Goal: Information Seeking & Learning: Check status

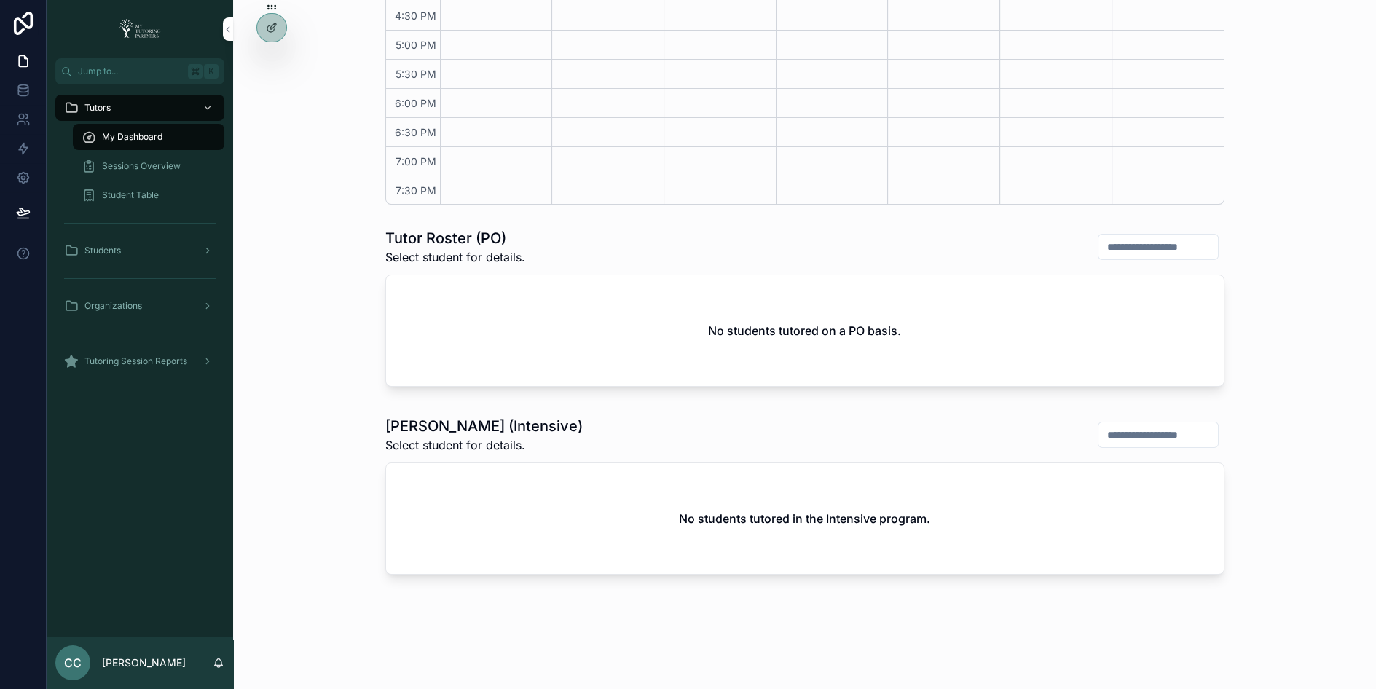
scroll to position [559, 0]
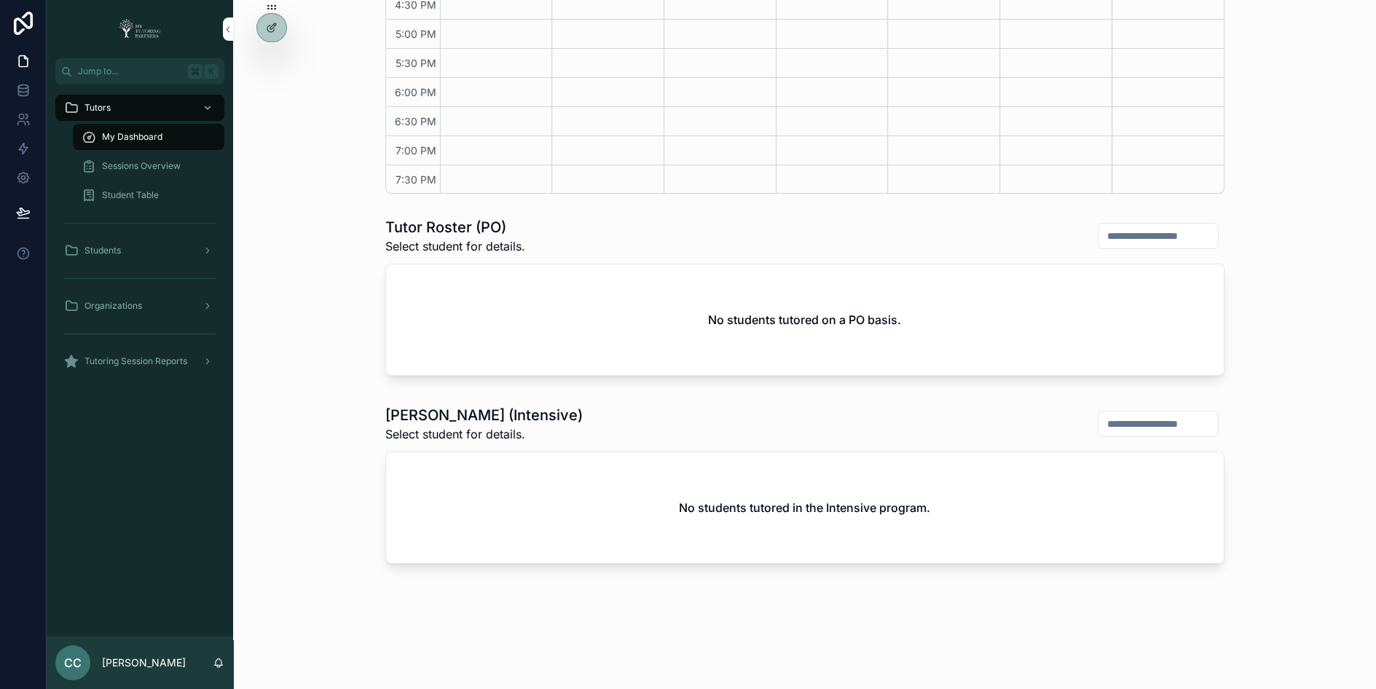
click at [0, 0] on div at bounding box center [0, 0] width 0 height 0
click at [0, 0] on icon at bounding box center [0, 0] width 0 height 0
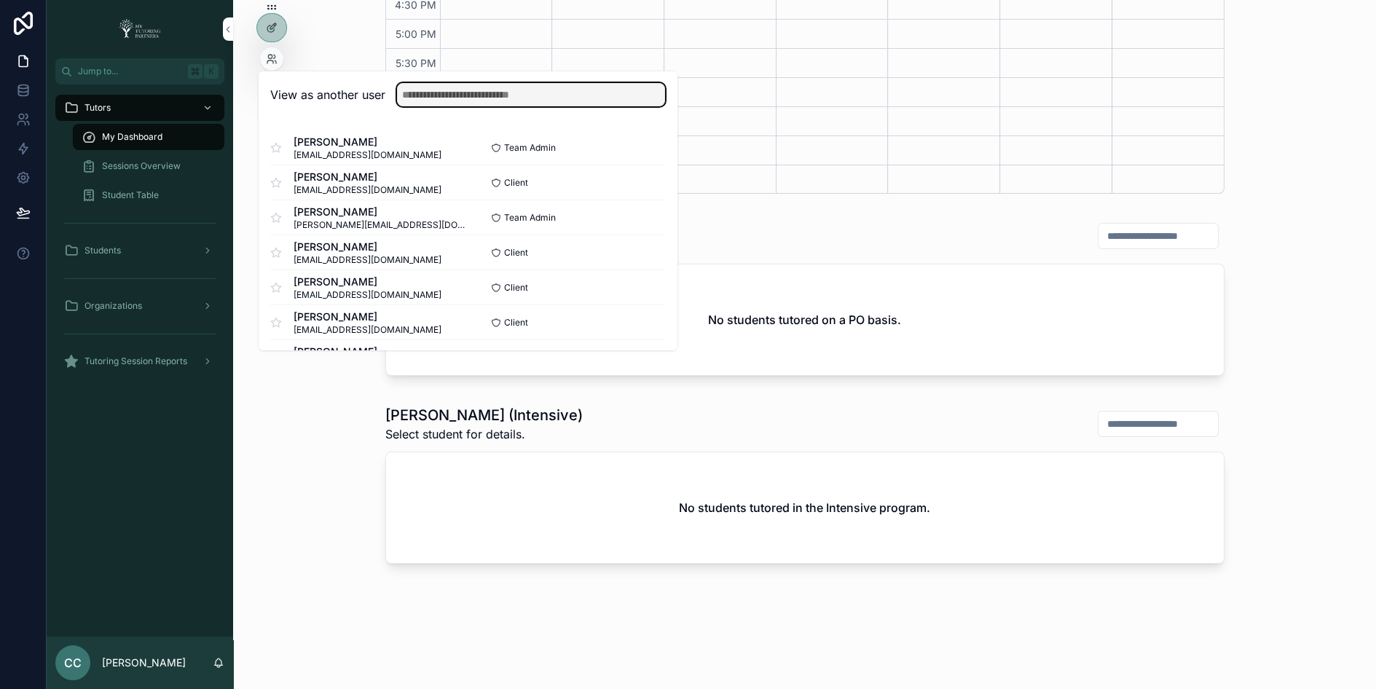
click at [461, 93] on input "text" at bounding box center [531, 94] width 268 height 23
type input "***"
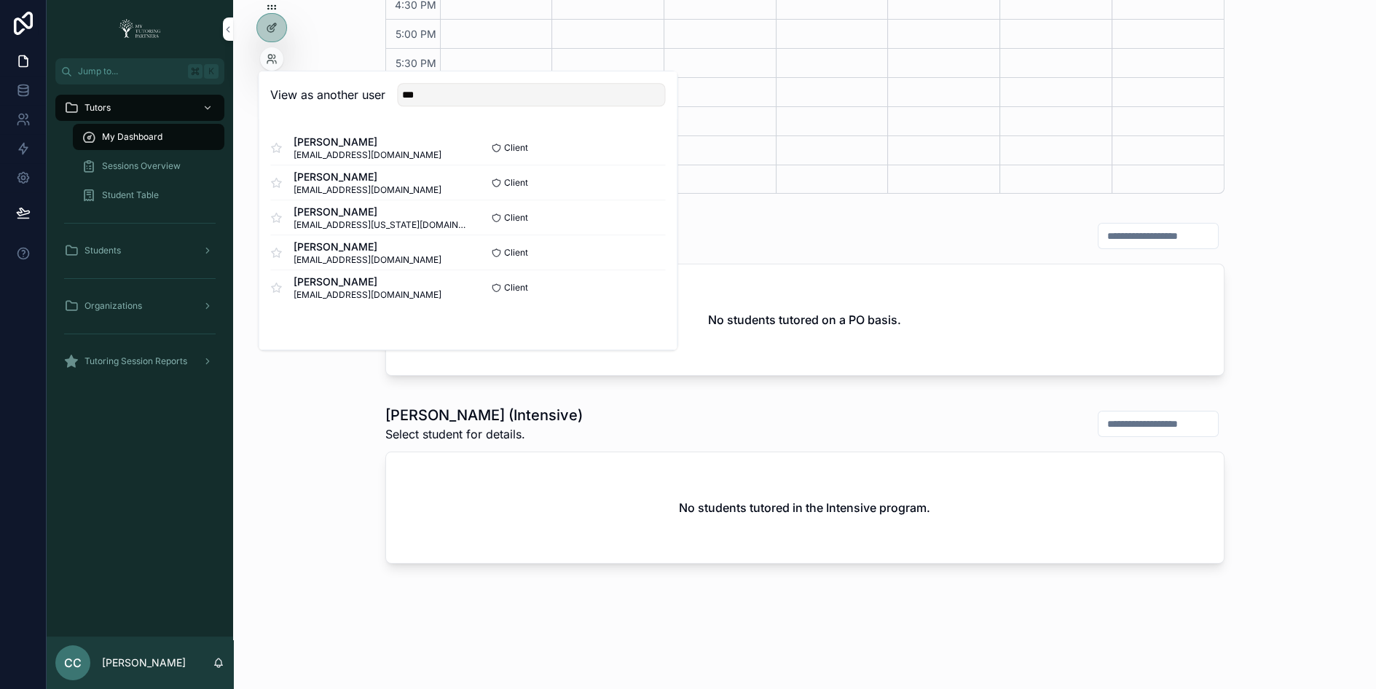
click at [0, 0] on button "Select" at bounding box center [0, 0] width 0 height 0
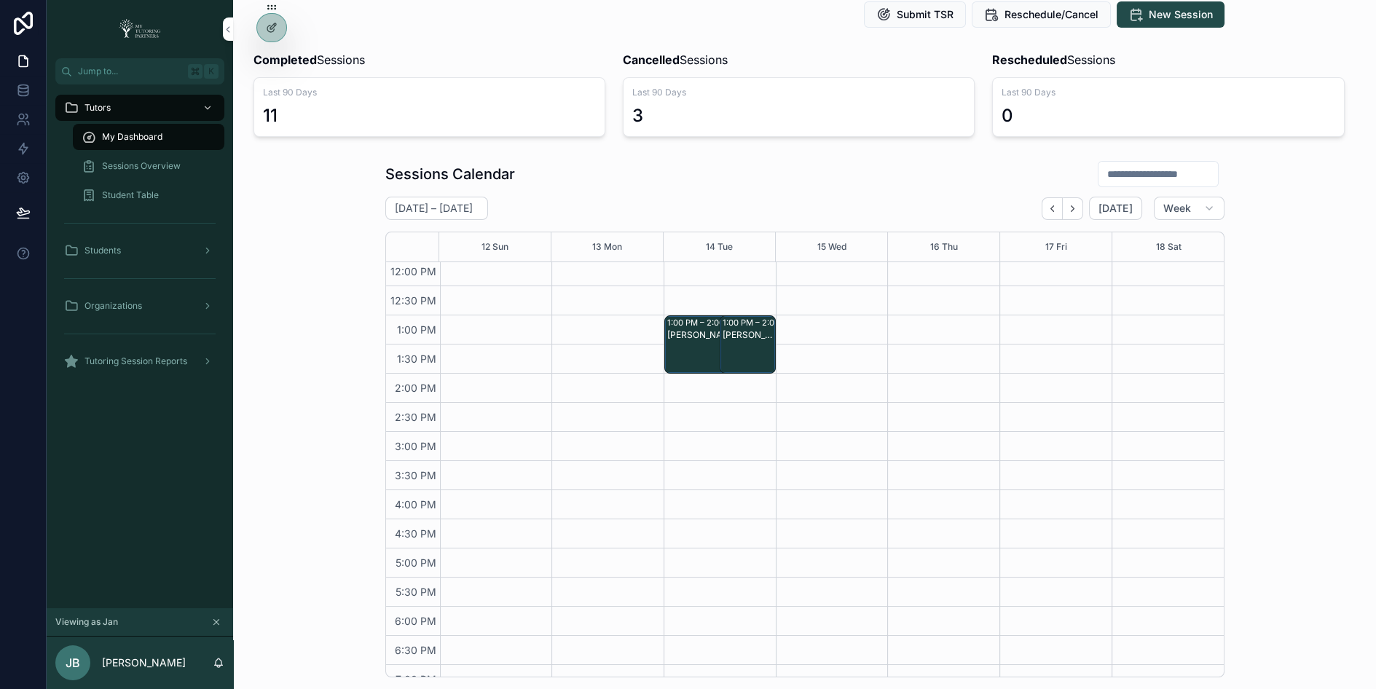
scroll to position [277, 0]
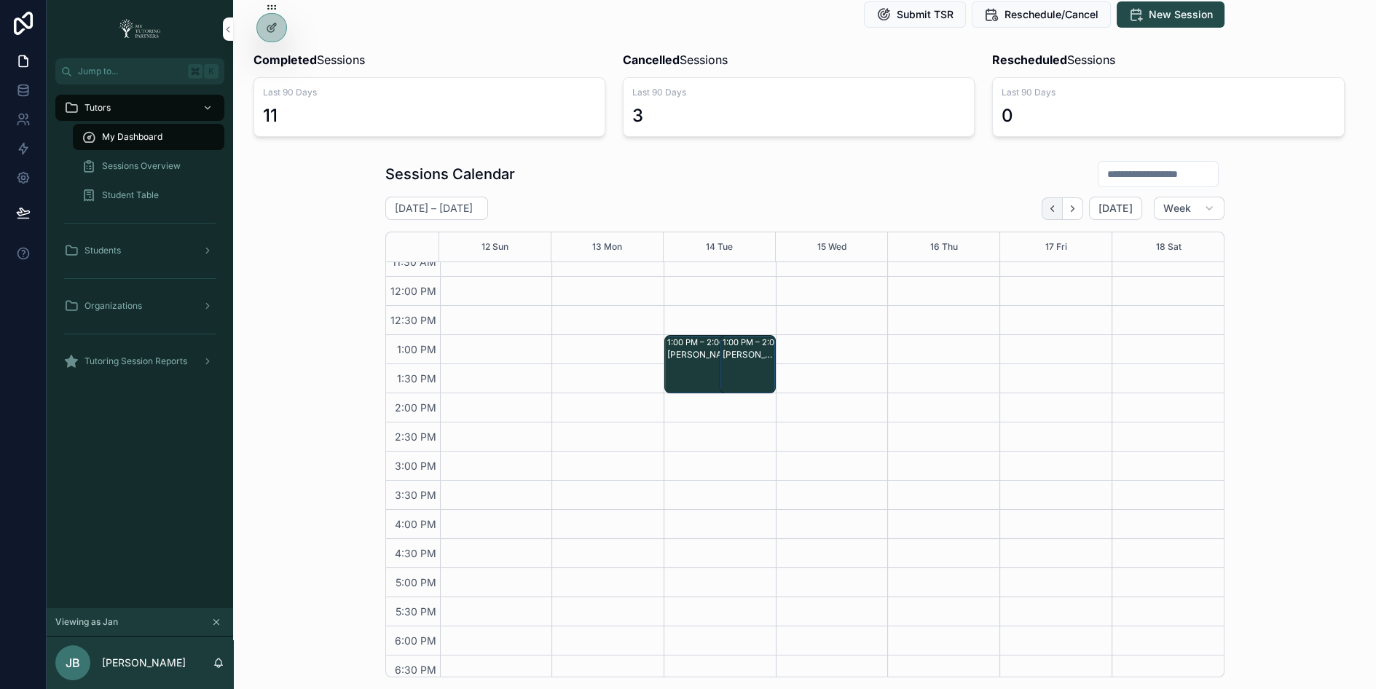
click at [1049, 206] on button "Back" at bounding box center [1052, 208] width 21 height 23
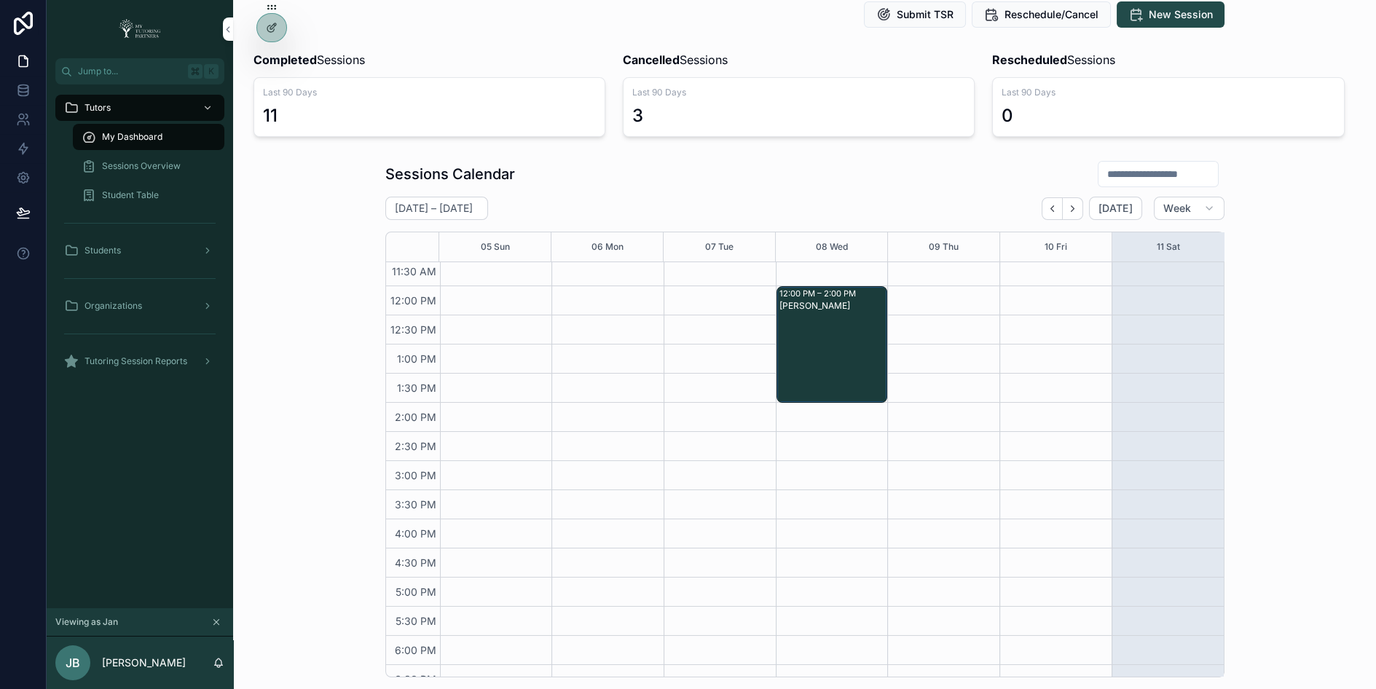
scroll to position [270, 0]
click at [154, 167] on span "Sessions Overview" at bounding box center [141, 166] width 79 height 12
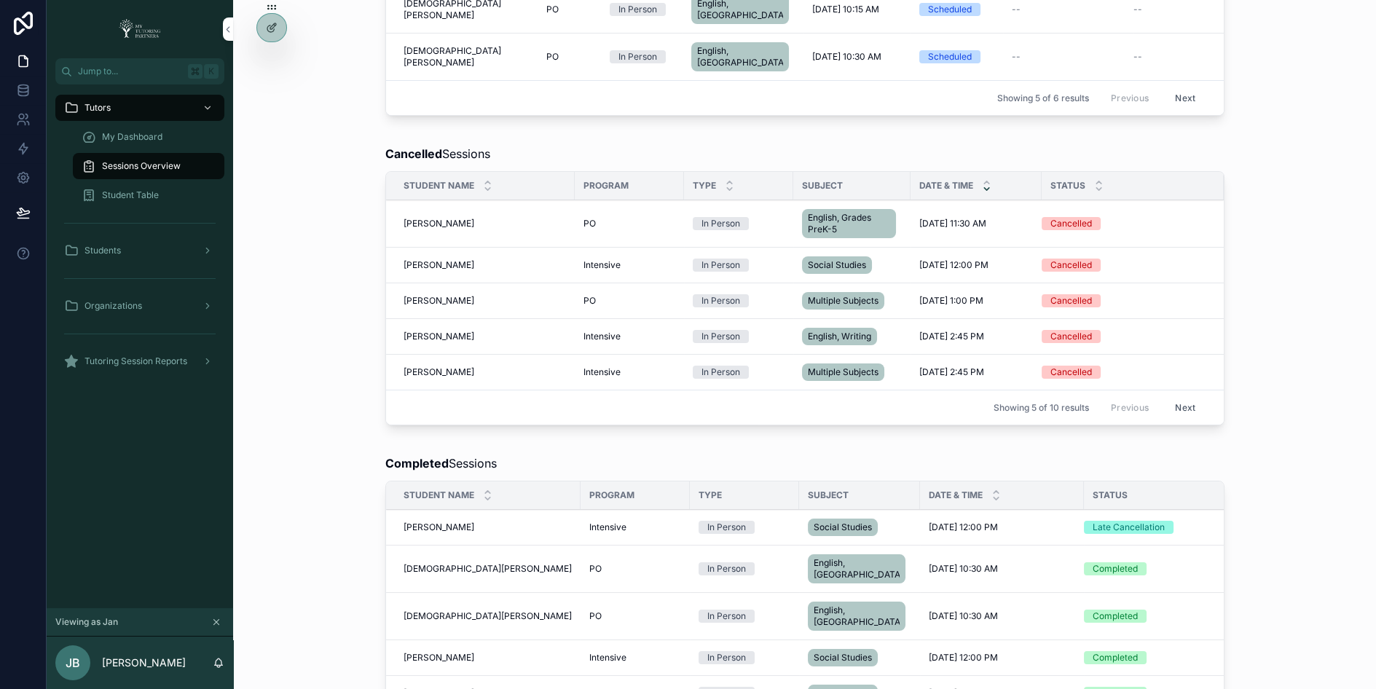
scroll to position [635, 0]
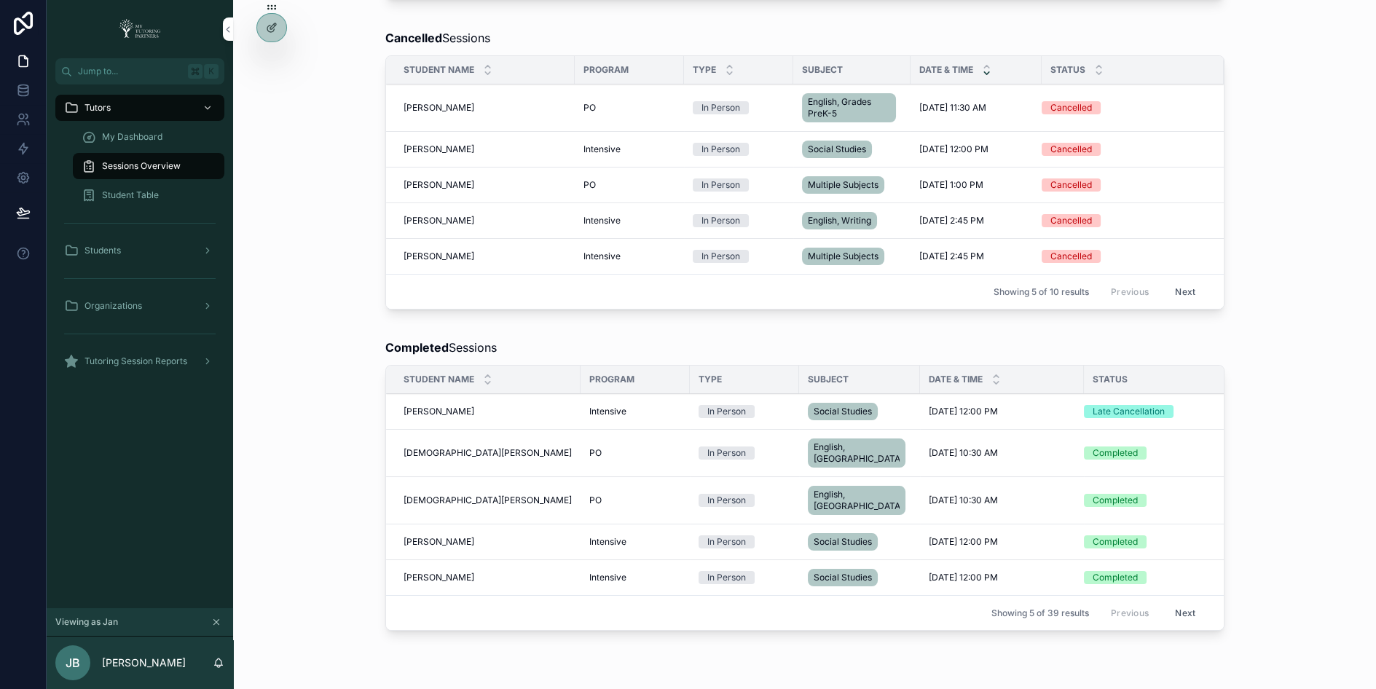
click at [429, 406] on span "Grace Rey" at bounding box center [439, 412] width 71 height 12
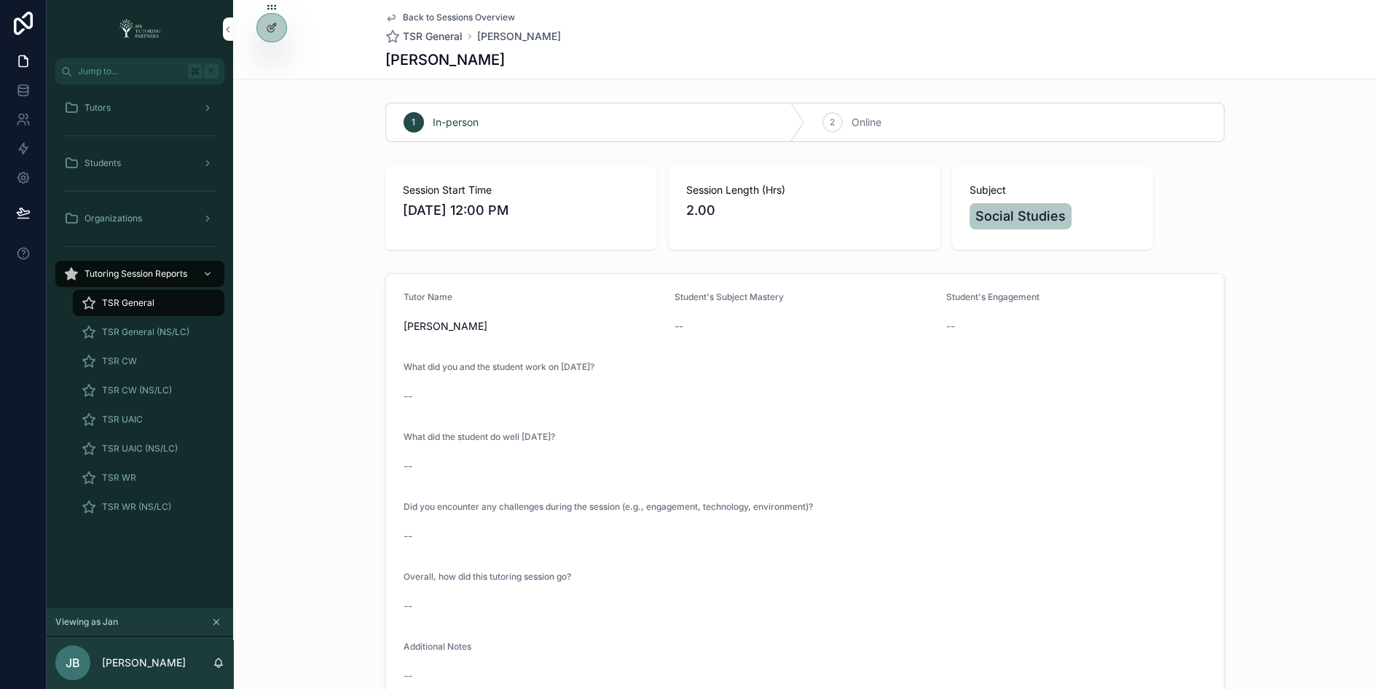
click at [121, 419] on span "TSR UAIC" at bounding box center [122, 420] width 41 height 12
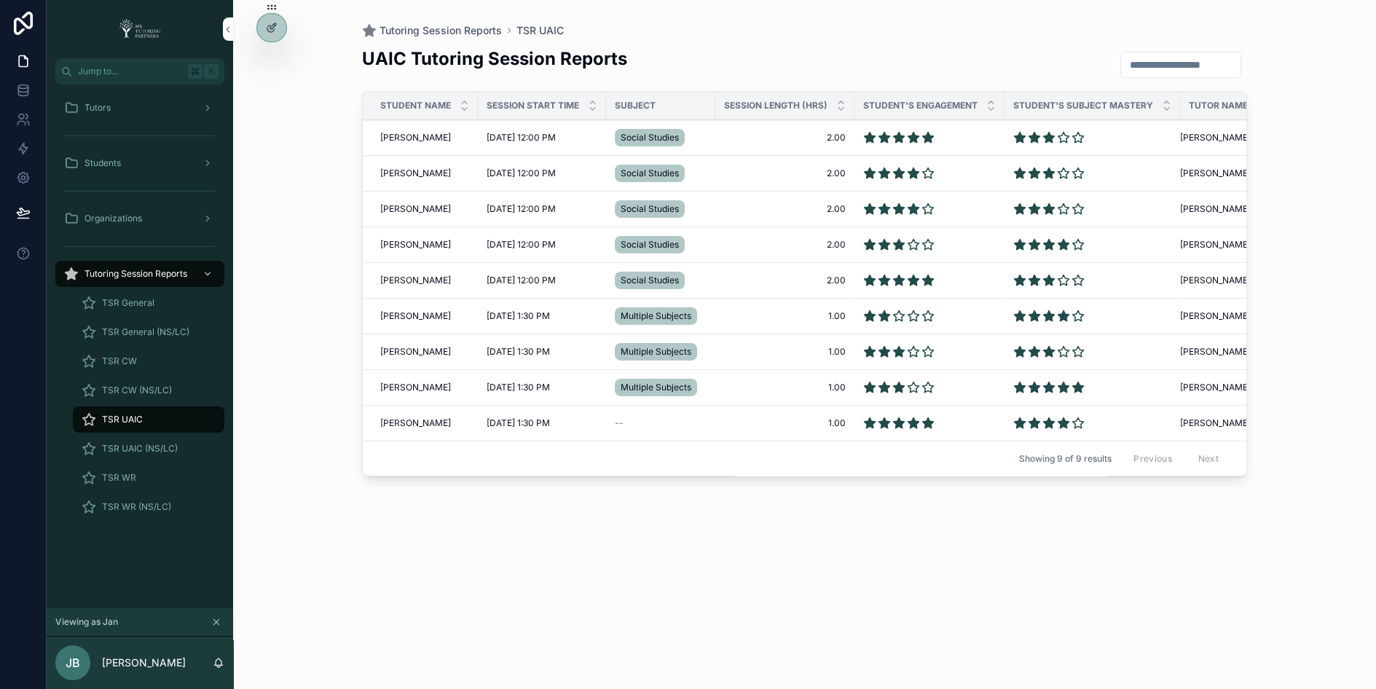
click at [162, 457] on div "TSR UAIC (NS/LC)" at bounding box center [149, 448] width 134 height 23
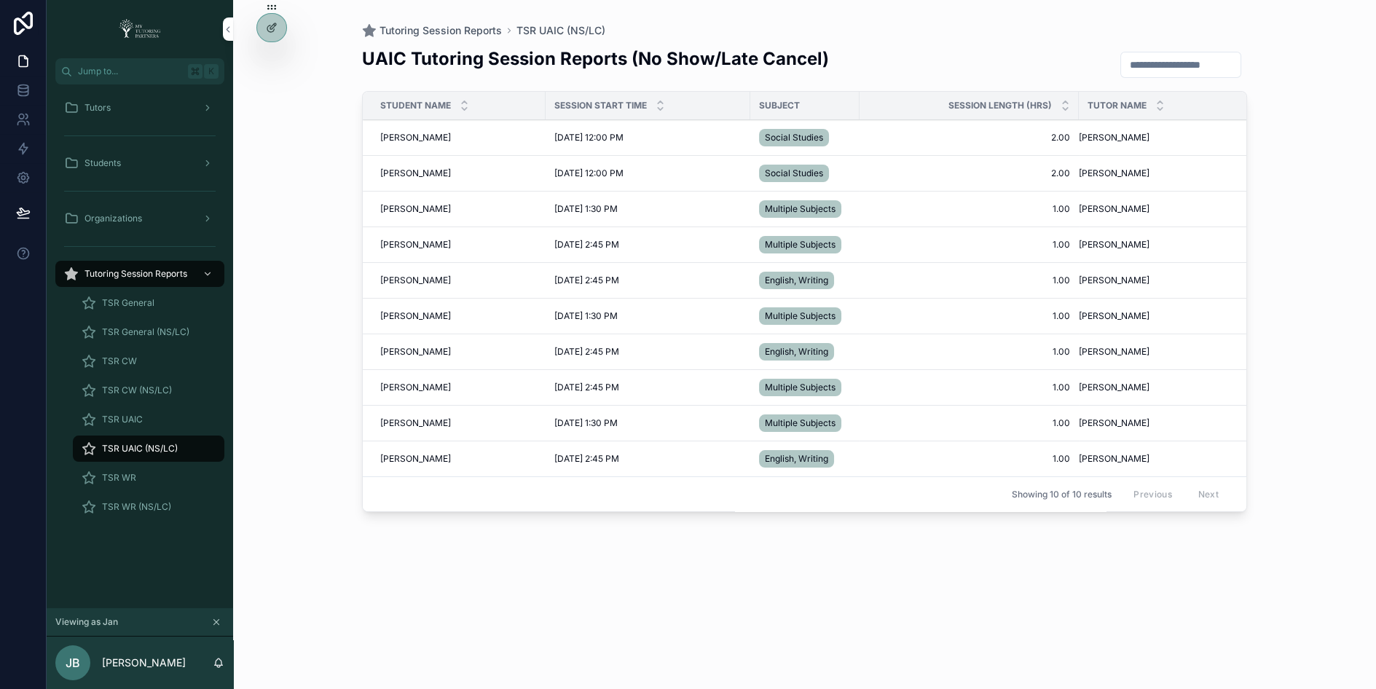
click at [404, 136] on span "Grace Rey" at bounding box center [415, 138] width 71 height 12
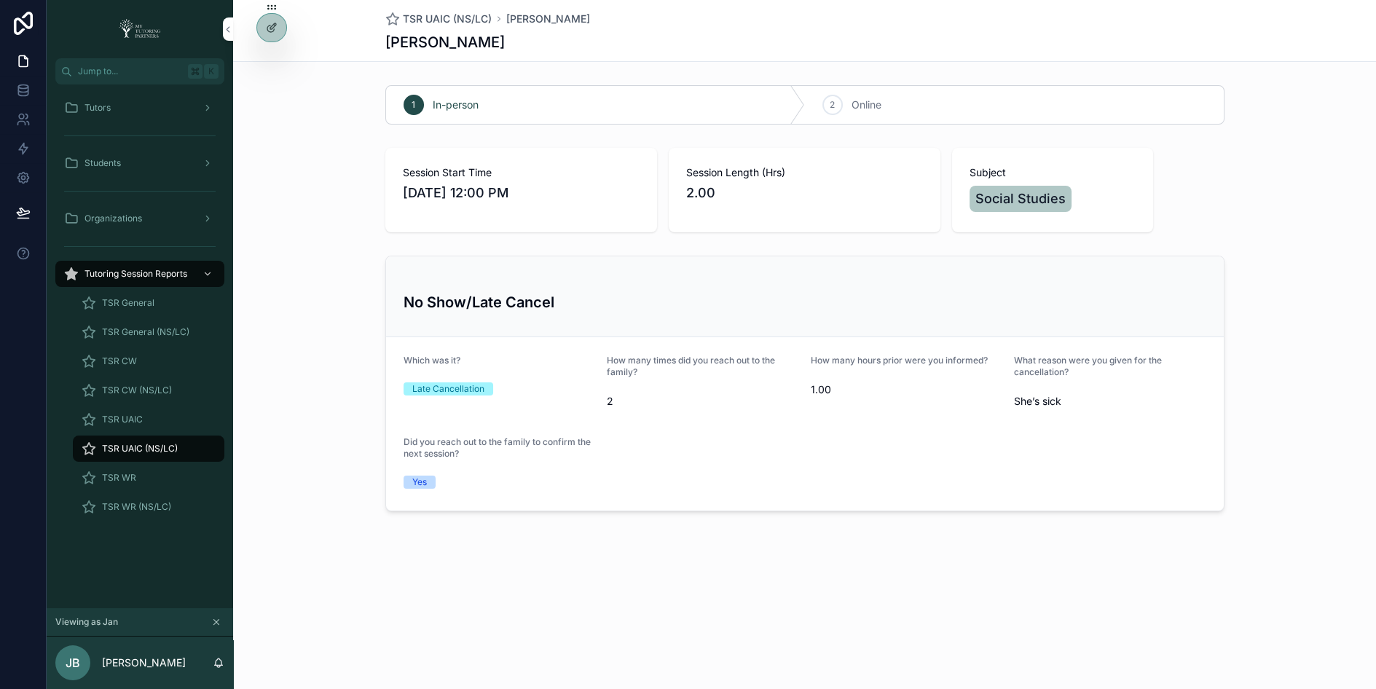
click at [160, 103] on div "Tutors" at bounding box center [140, 107] width 152 height 23
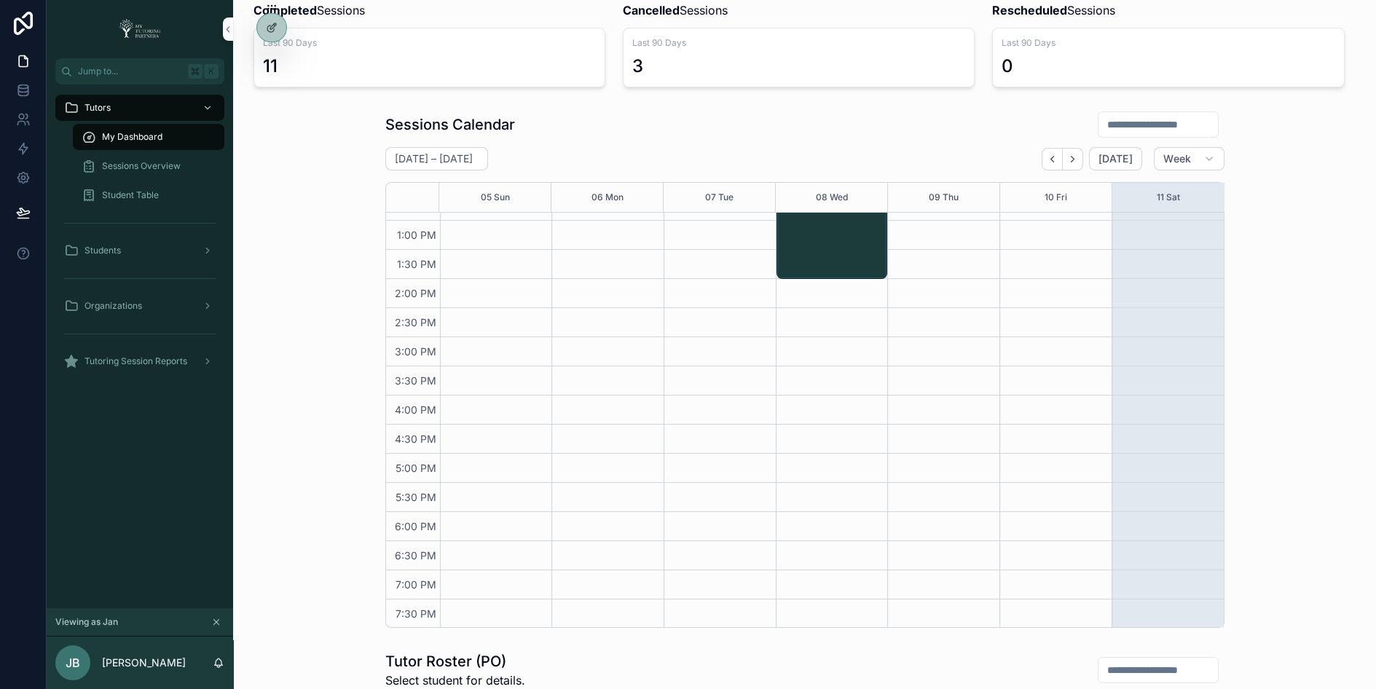
scroll to position [125, 0]
click at [1078, 153] on icon "Next" at bounding box center [1072, 158] width 11 height 11
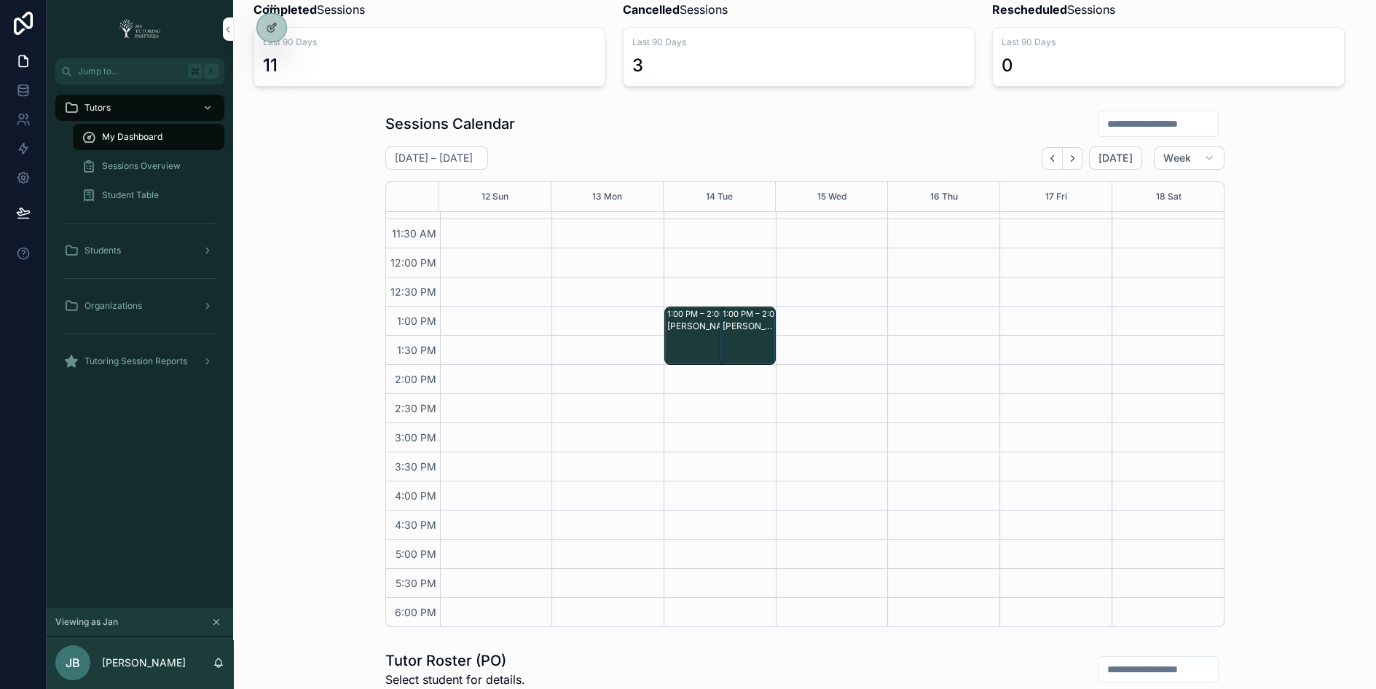
scroll to position [280, 0]
click at [163, 168] on span "Sessions Overview" at bounding box center [141, 166] width 79 height 12
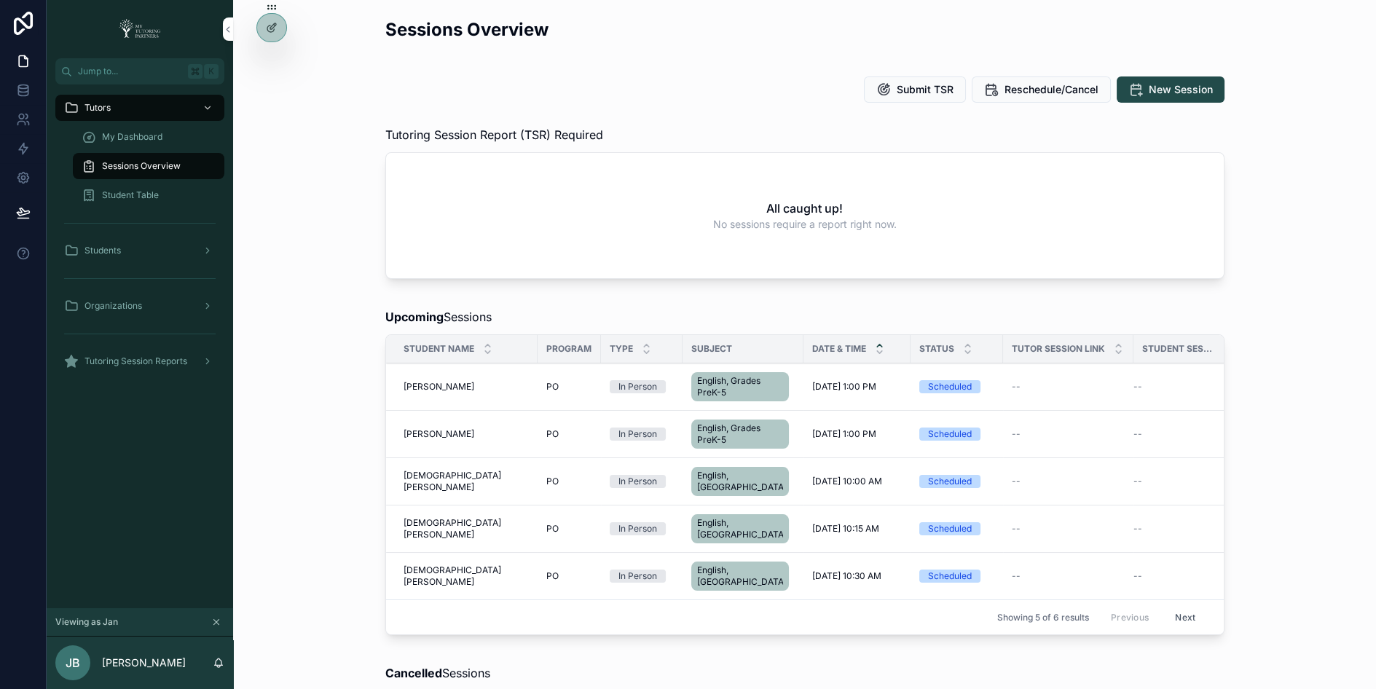
click at [133, 132] on span "My Dashboard" at bounding box center [132, 137] width 60 height 12
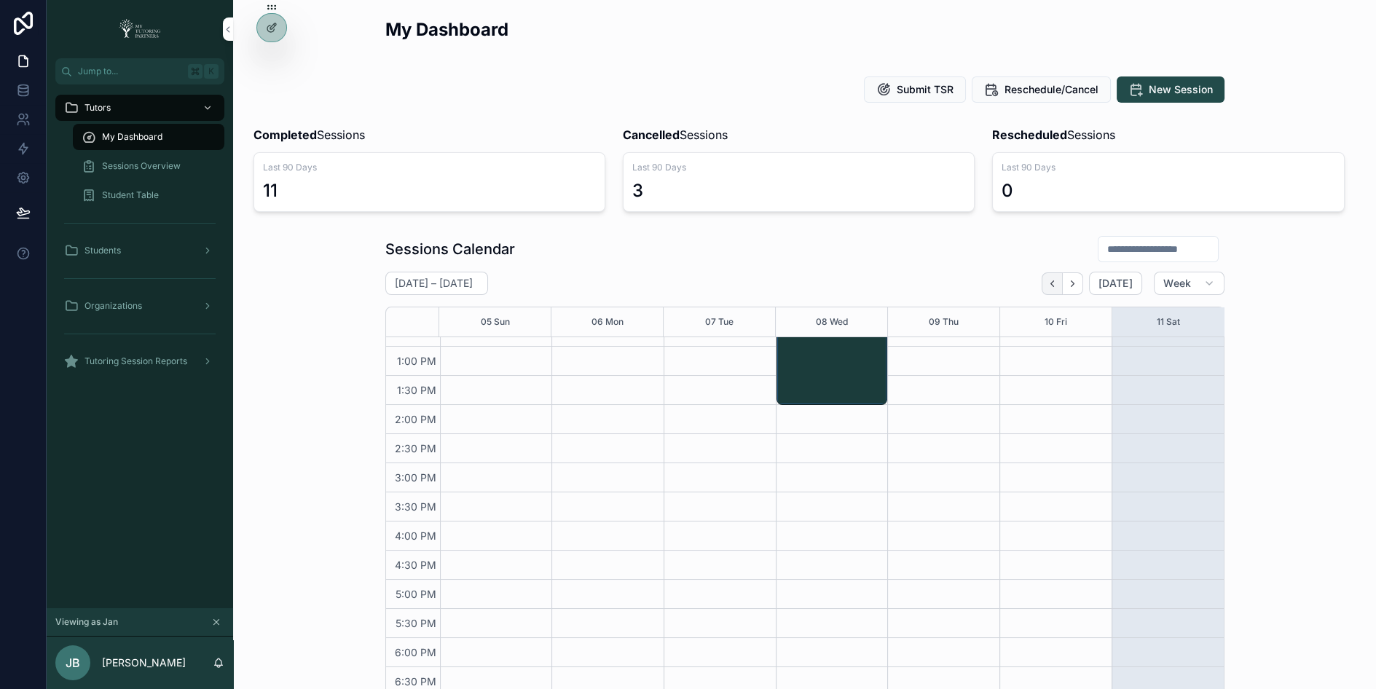
scroll to position [342, 0]
click at [1058, 279] on icon "Back" at bounding box center [1052, 283] width 11 height 11
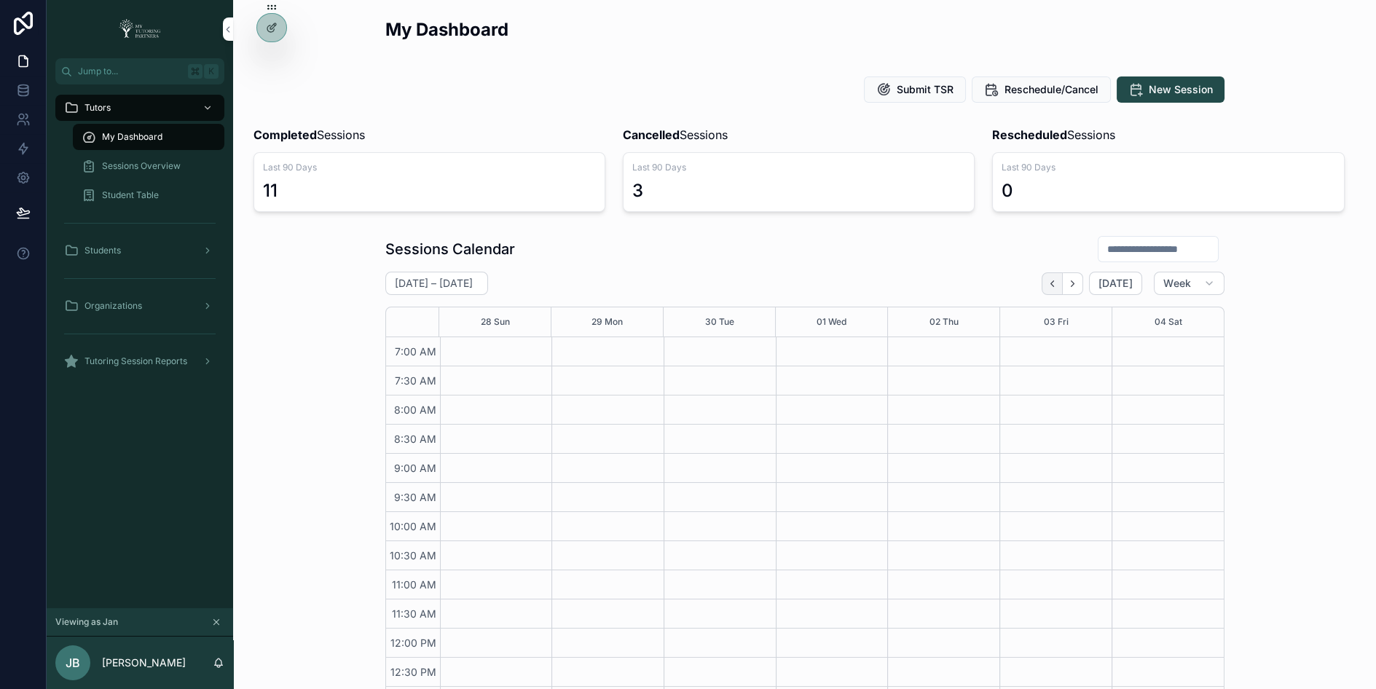
click at [1050, 282] on button "Back" at bounding box center [1052, 283] width 21 height 23
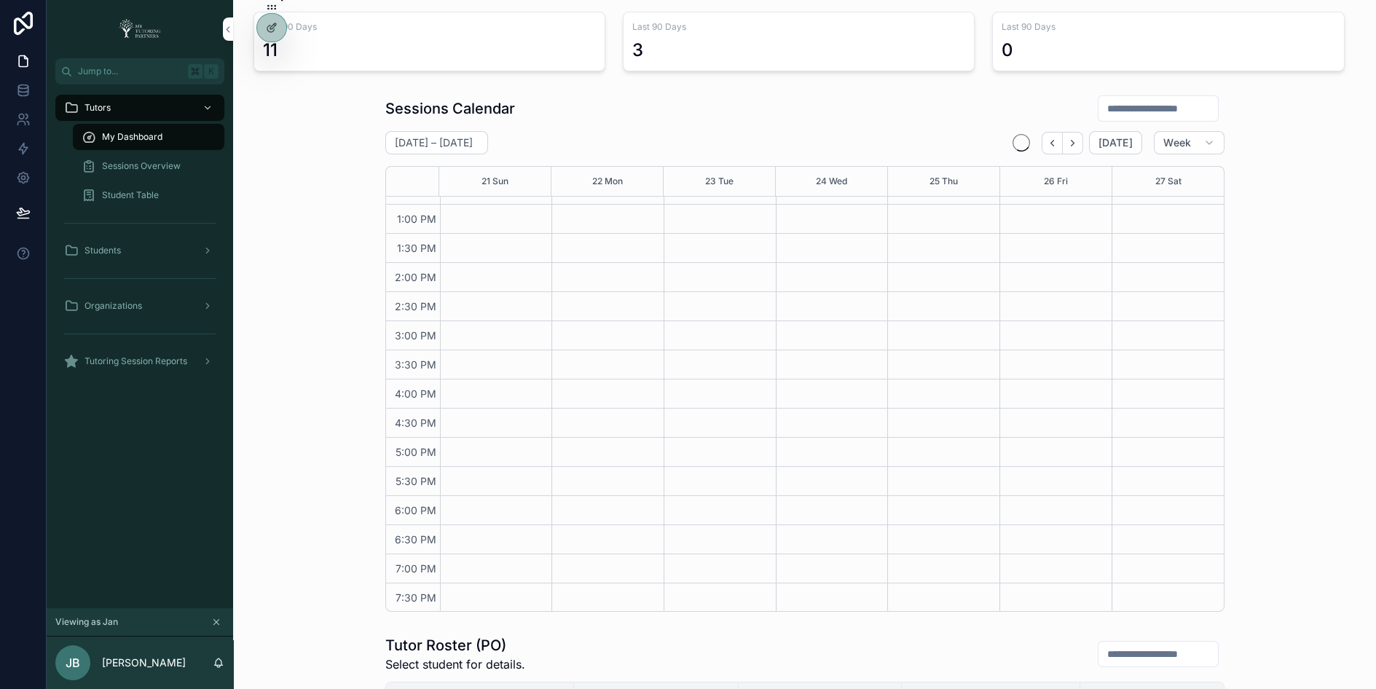
scroll to position [222, 0]
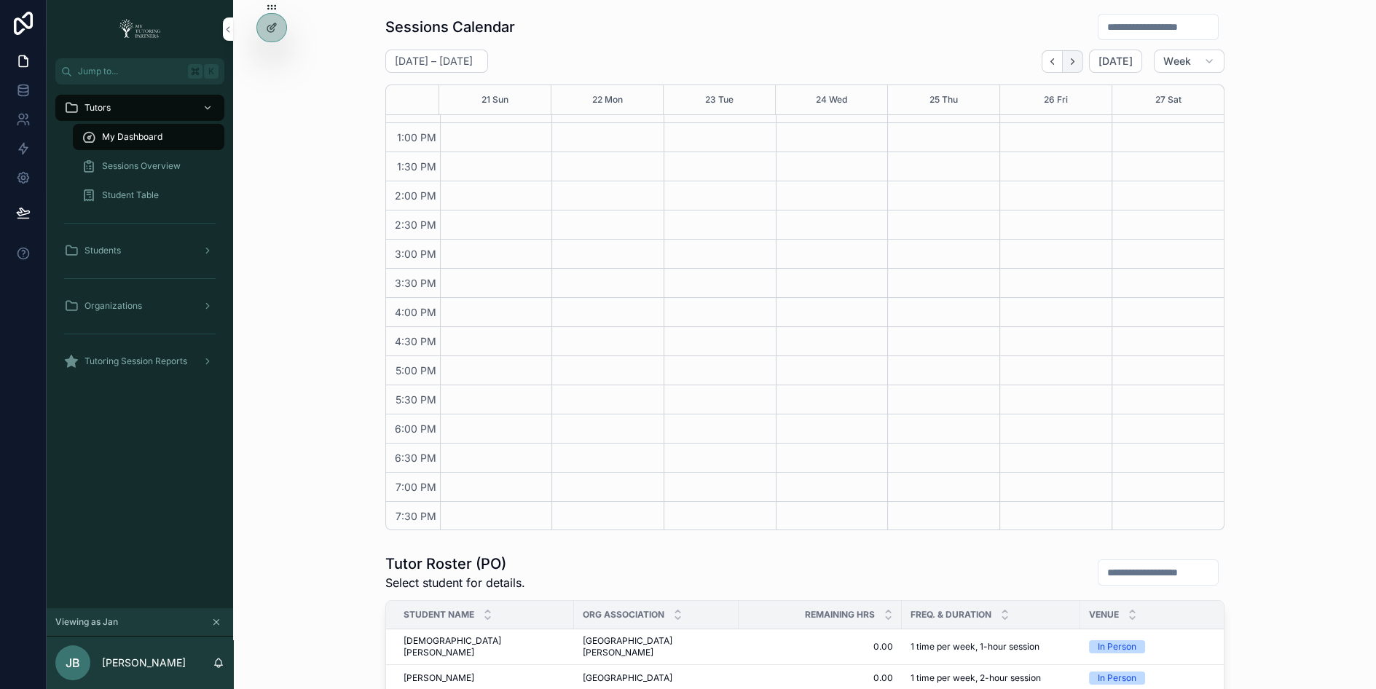
click at [1078, 57] on icon "Next" at bounding box center [1072, 61] width 11 height 11
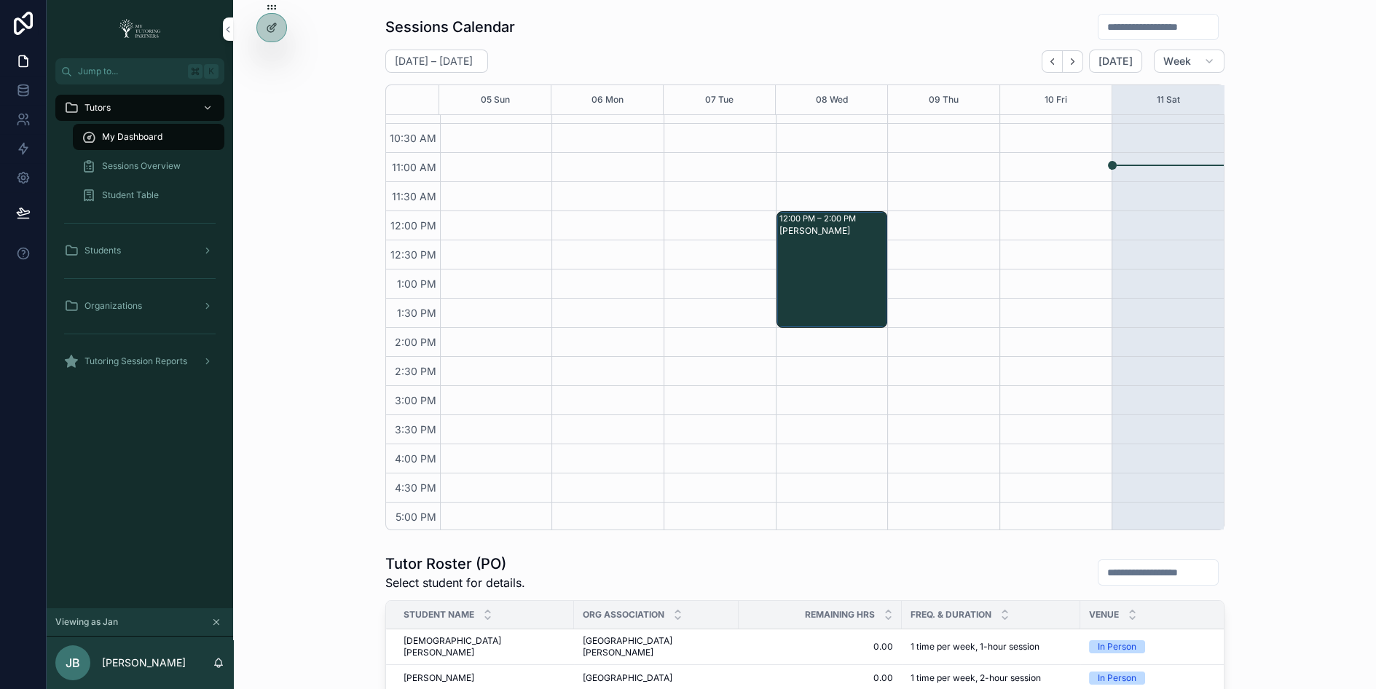
scroll to position [98, 0]
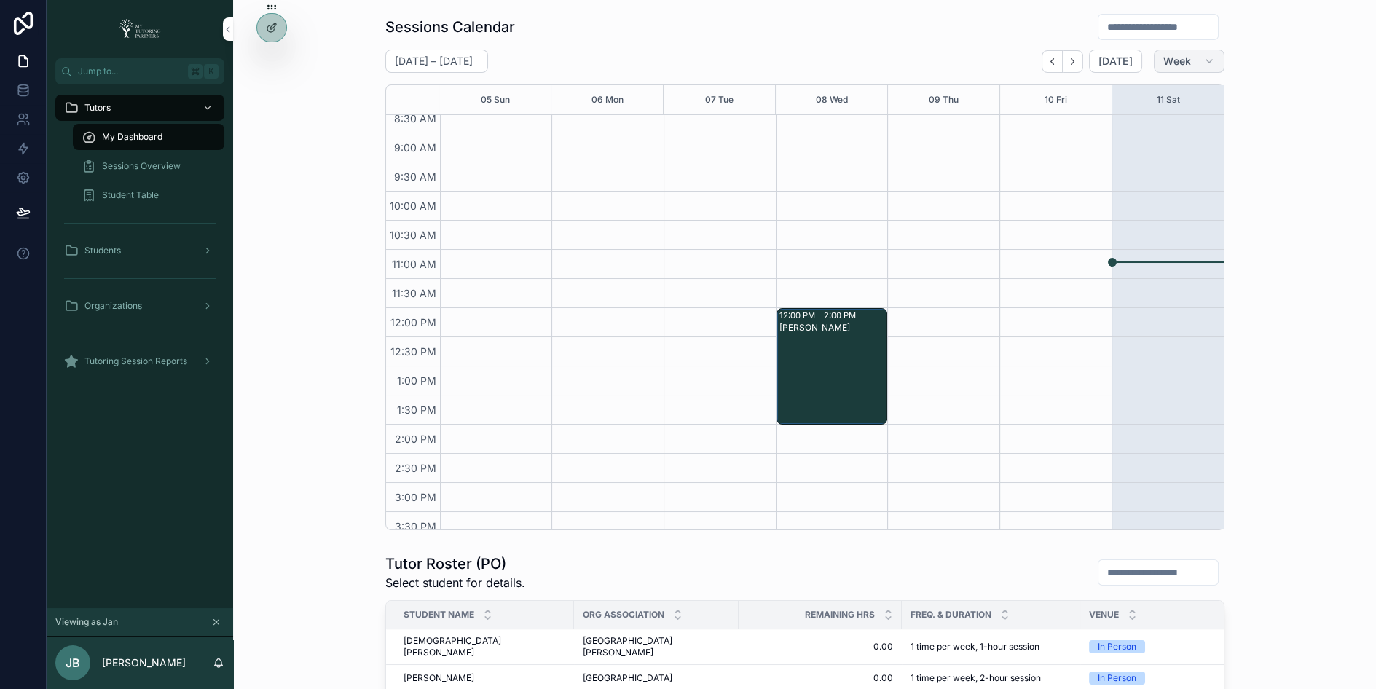
click at [1203, 60] on button "Week" at bounding box center [1189, 61] width 70 height 23
click at [1158, 95] on button "Month" at bounding box center [1159, 96] width 105 height 26
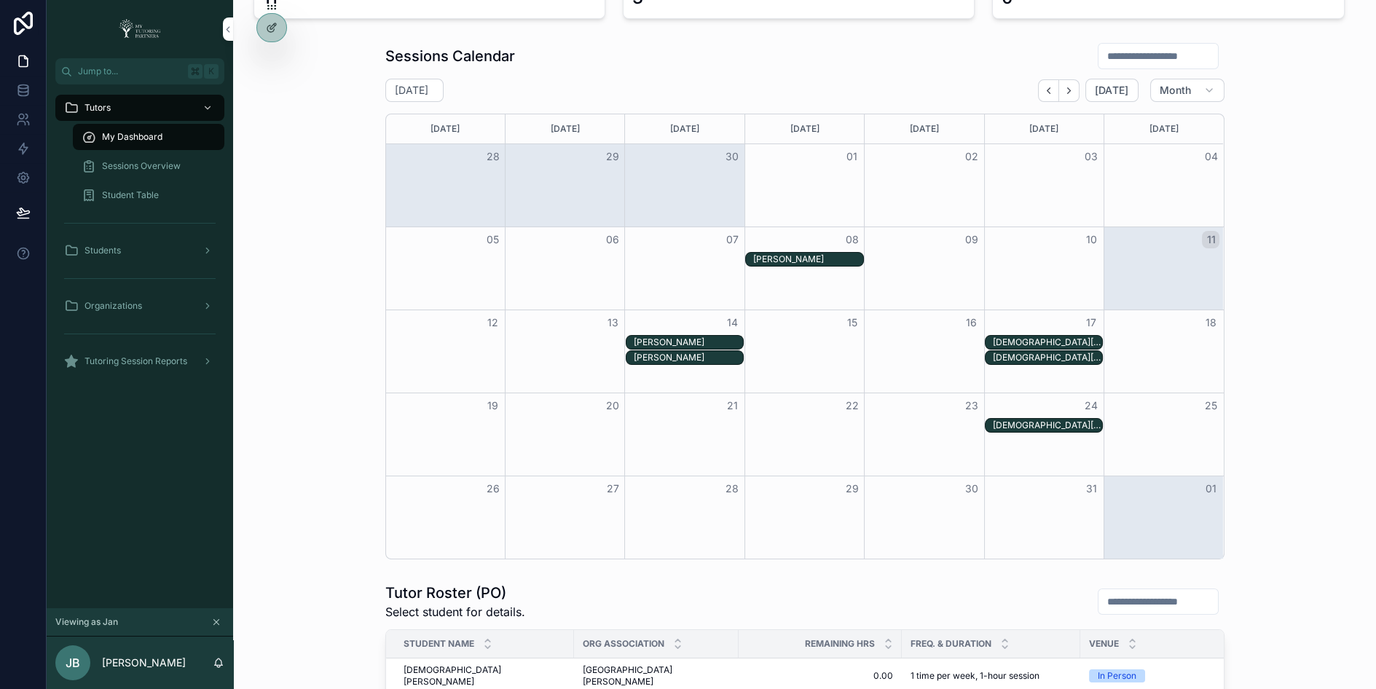
scroll to position [192, 0]
click at [1059, 89] on button "Back" at bounding box center [1048, 92] width 21 height 23
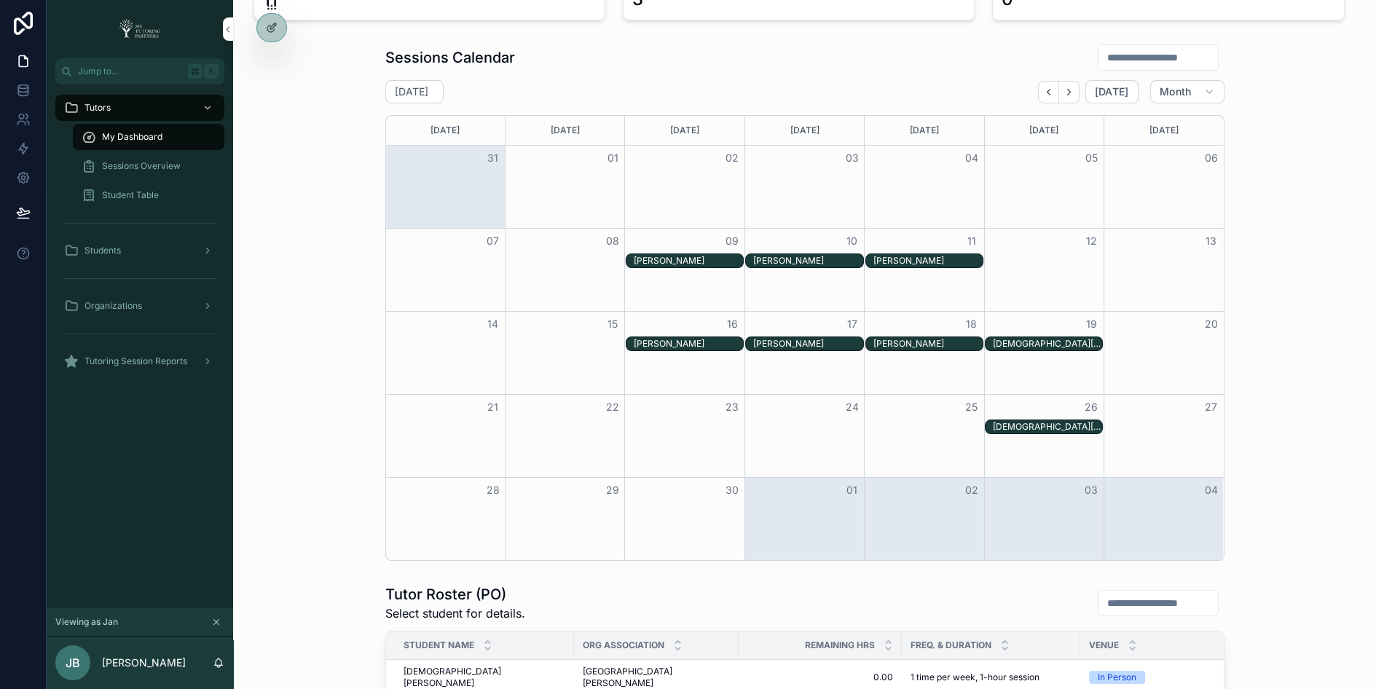
click at [664, 340] on div "Grace Rey" at bounding box center [688, 344] width 109 height 12
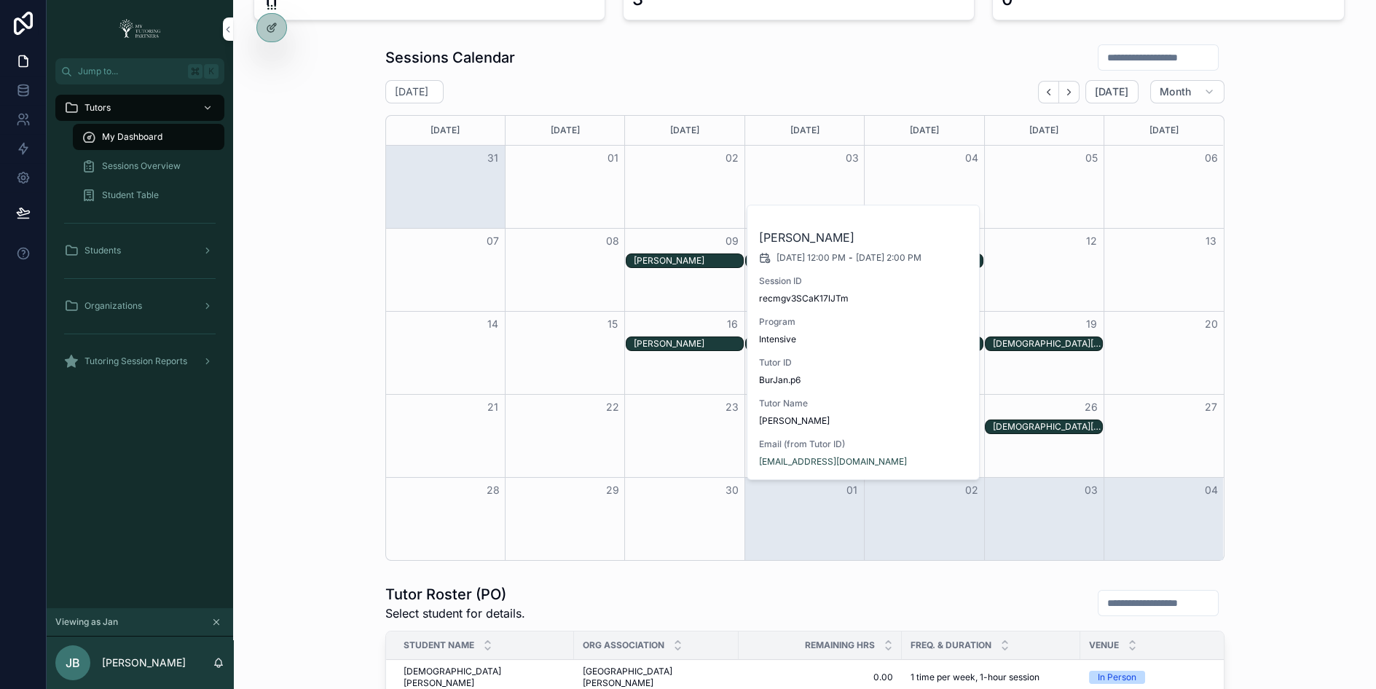
click at [672, 251] on div "09" at bounding box center [684, 241] width 119 height 25
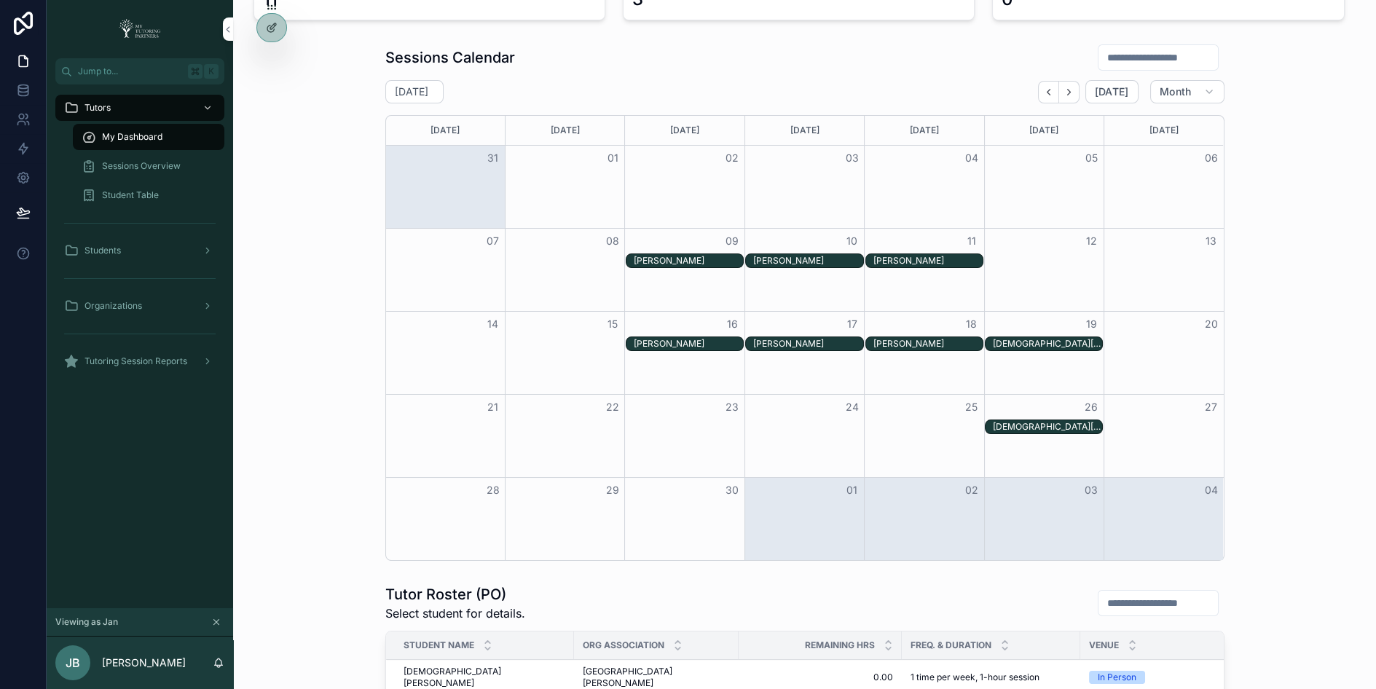
click at [674, 262] on div "Grace Rey" at bounding box center [688, 261] width 109 height 12
click at [672, 383] on div "Month View" at bounding box center [683, 353] width 119 height 82
click at [775, 342] on div "Grace Rey" at bounding box center [807, 344] width 109 height 12
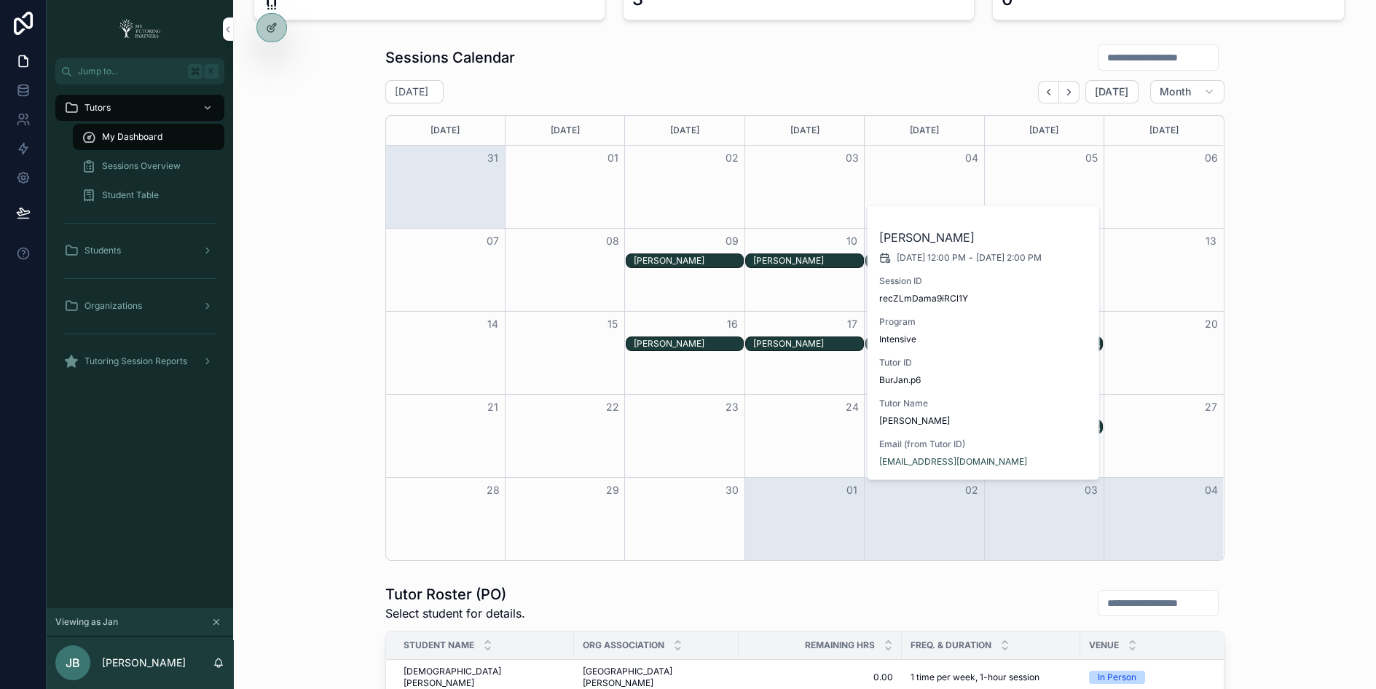
click at [770, 371] on div "Month View" at bounding box center [803, 353] width 119 height 82
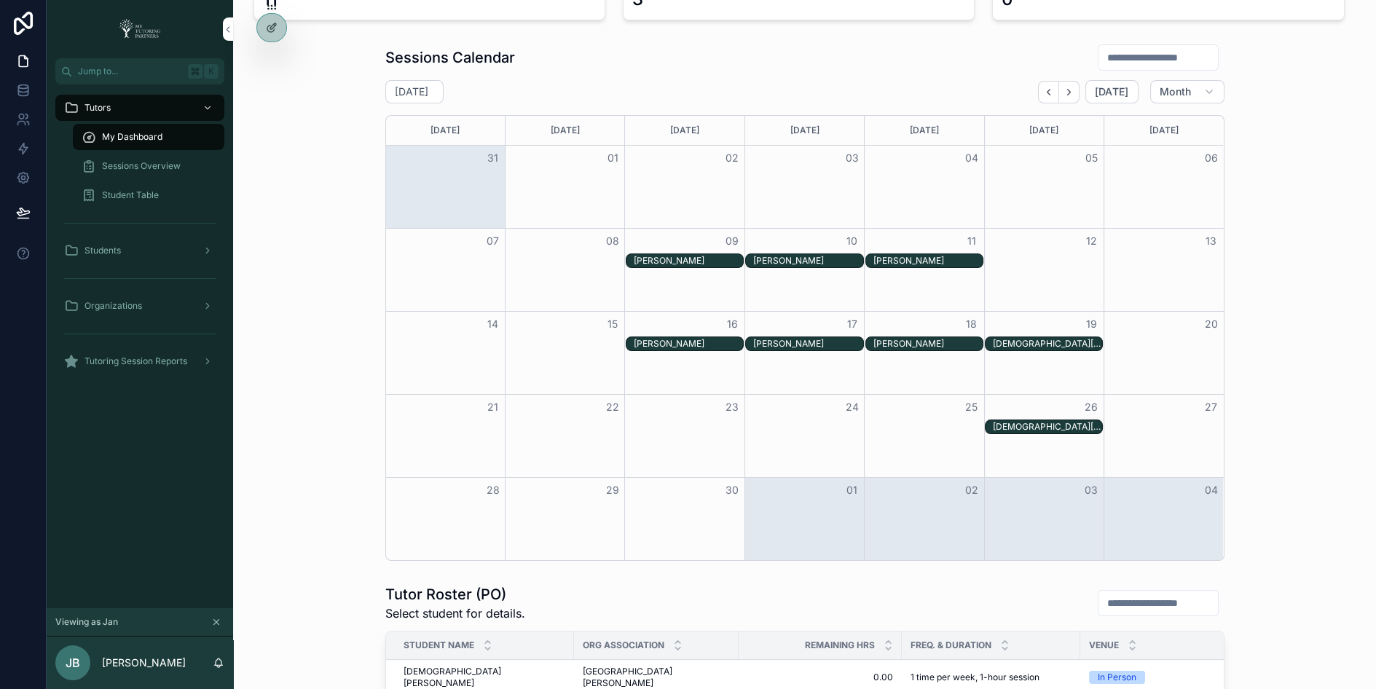
click at [905, 337] on div "Grace Rey" at bounding box center [924, 344] width 118 height 15
click at [874, 367] on div "Month View" at bounding box center [923, 353] width 119 height 82
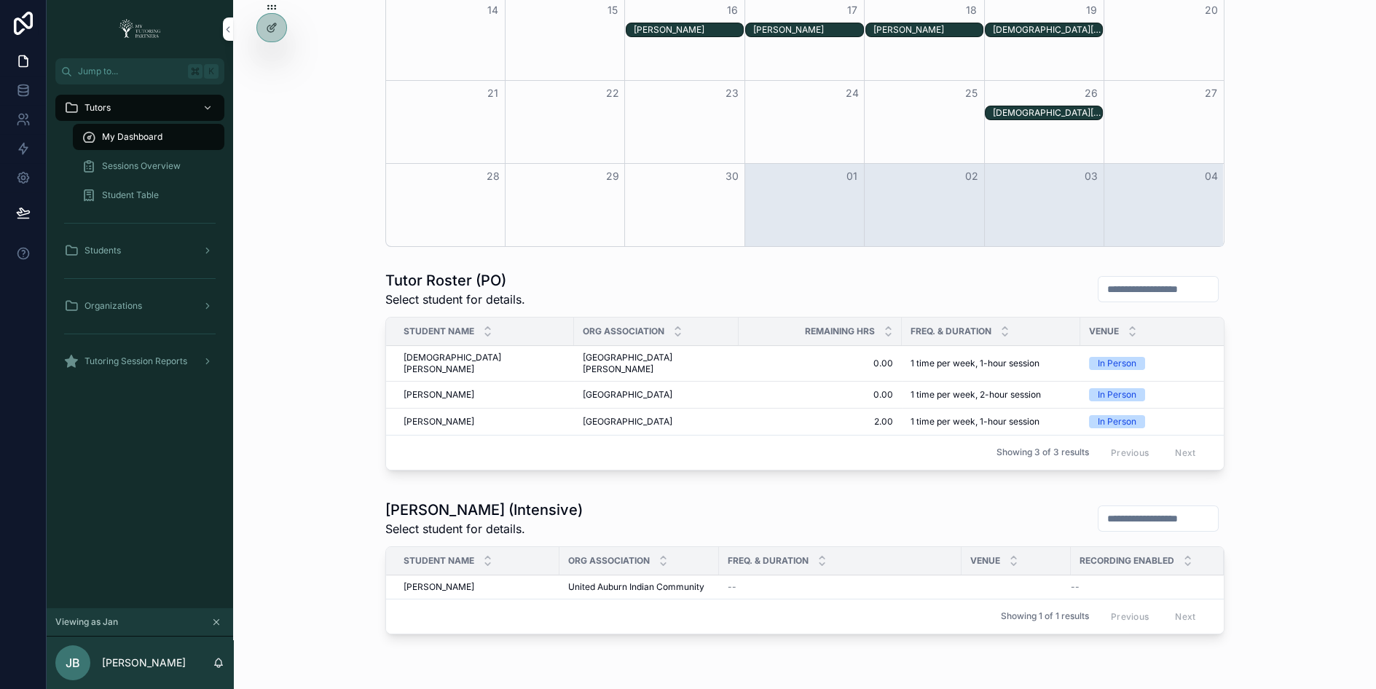
scroll to position [507, 0]
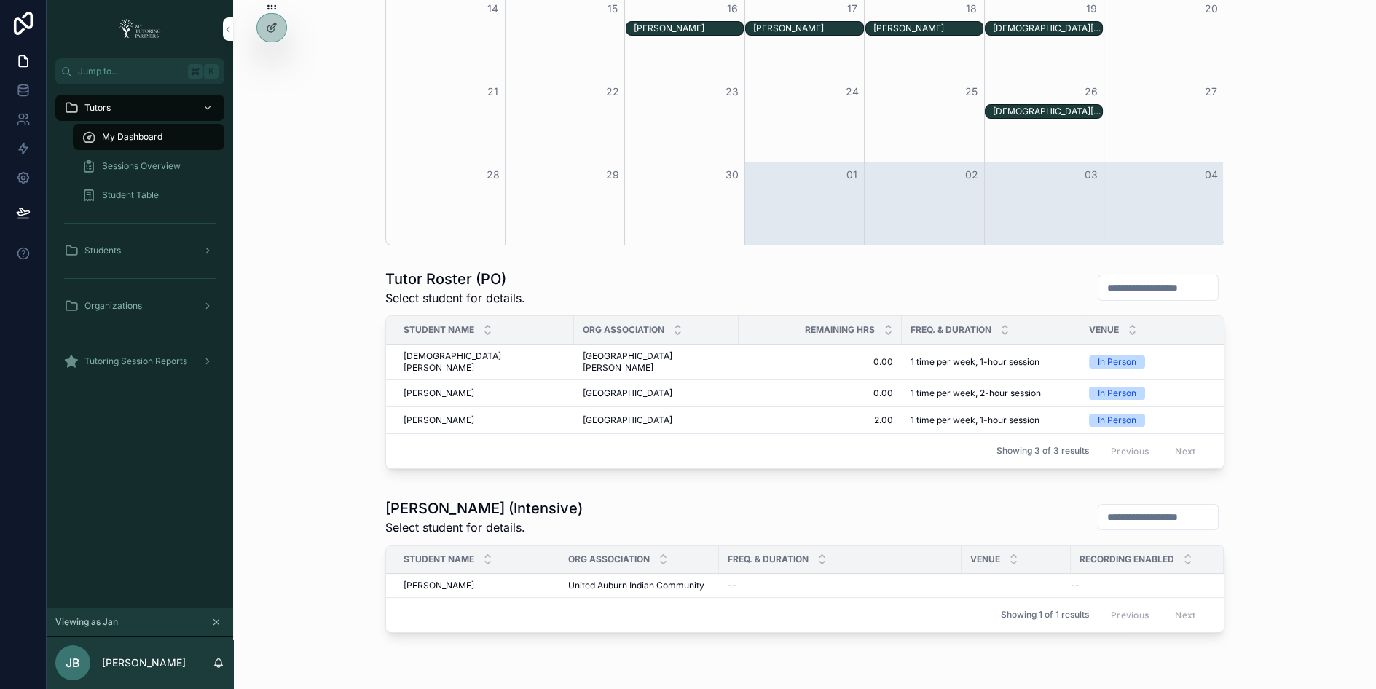
click at [317, 568] on div "Tutor Roster (Intensive) Select student for details. Student Name Org Associati…" at bounding box center [805, 568] width 1120 height 152
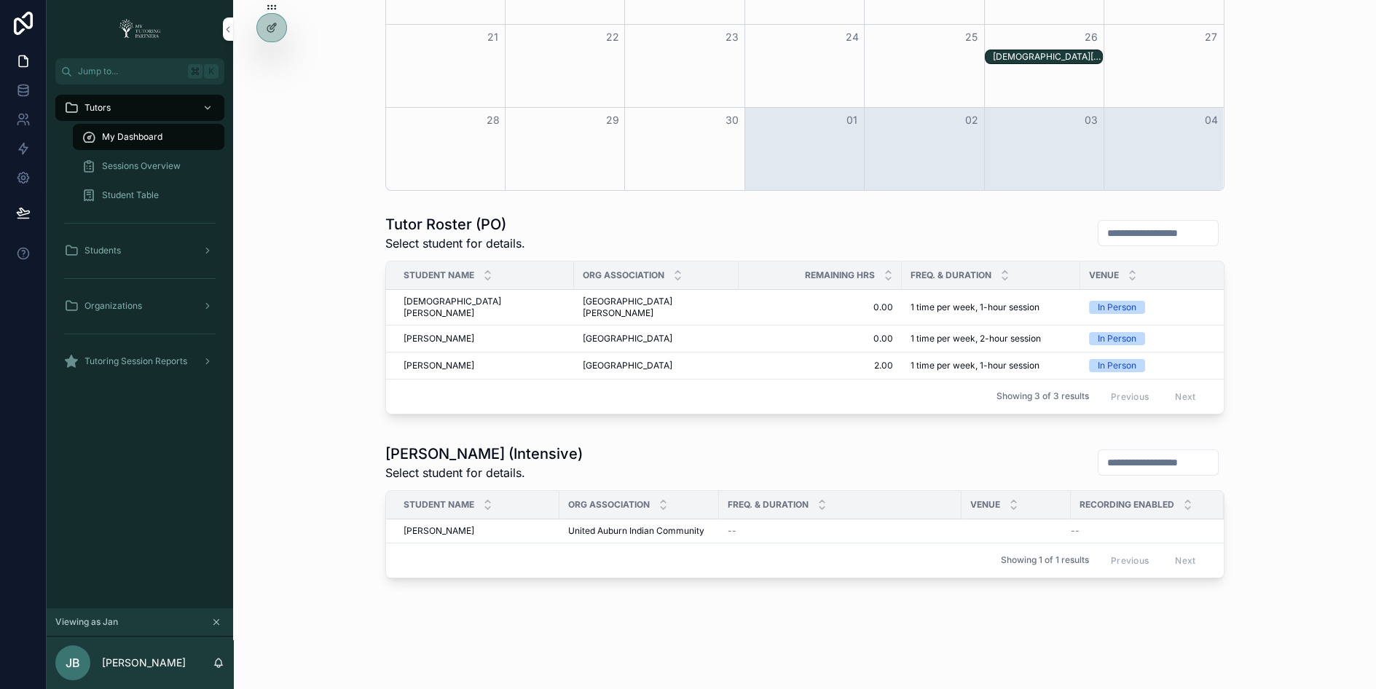
scroll to position [565, 0]
click at [0, 0] on icon at bounding box center [0, 0] width 0 height 0
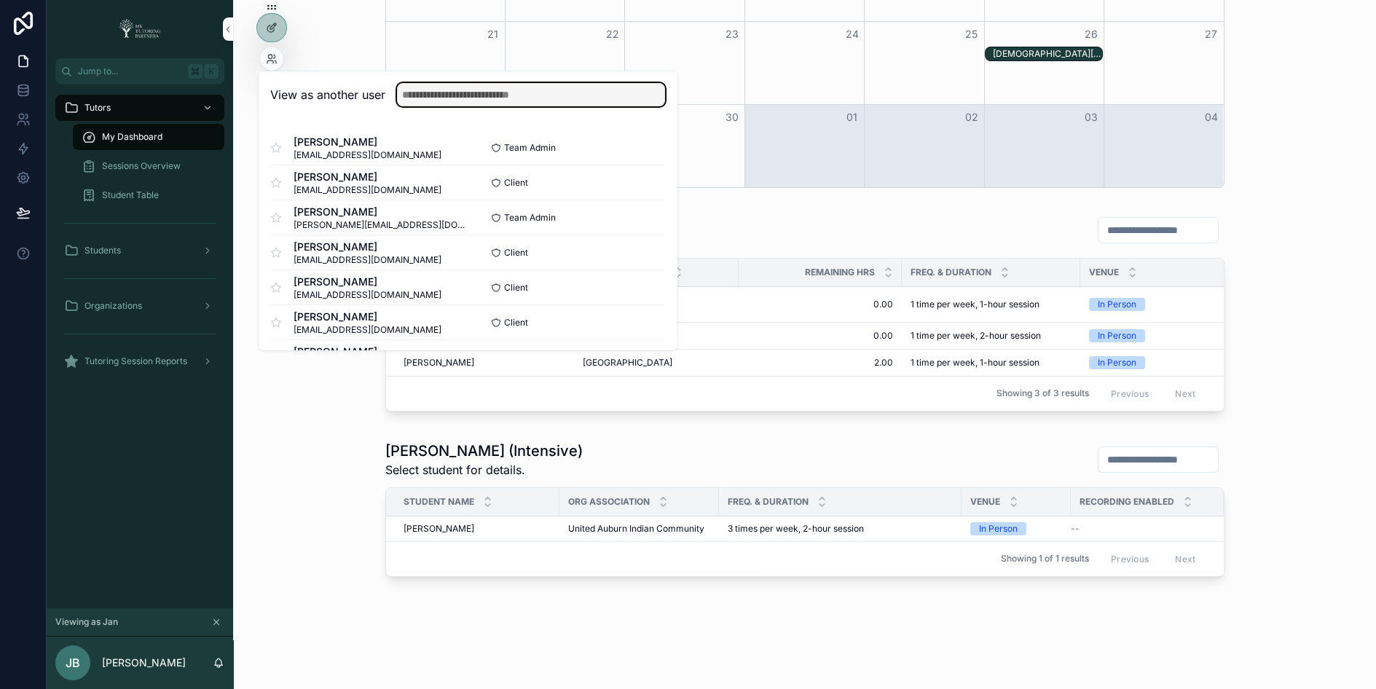
click at [448, 95] on input "text" at bounding box center [531, 94] width 268 height 23
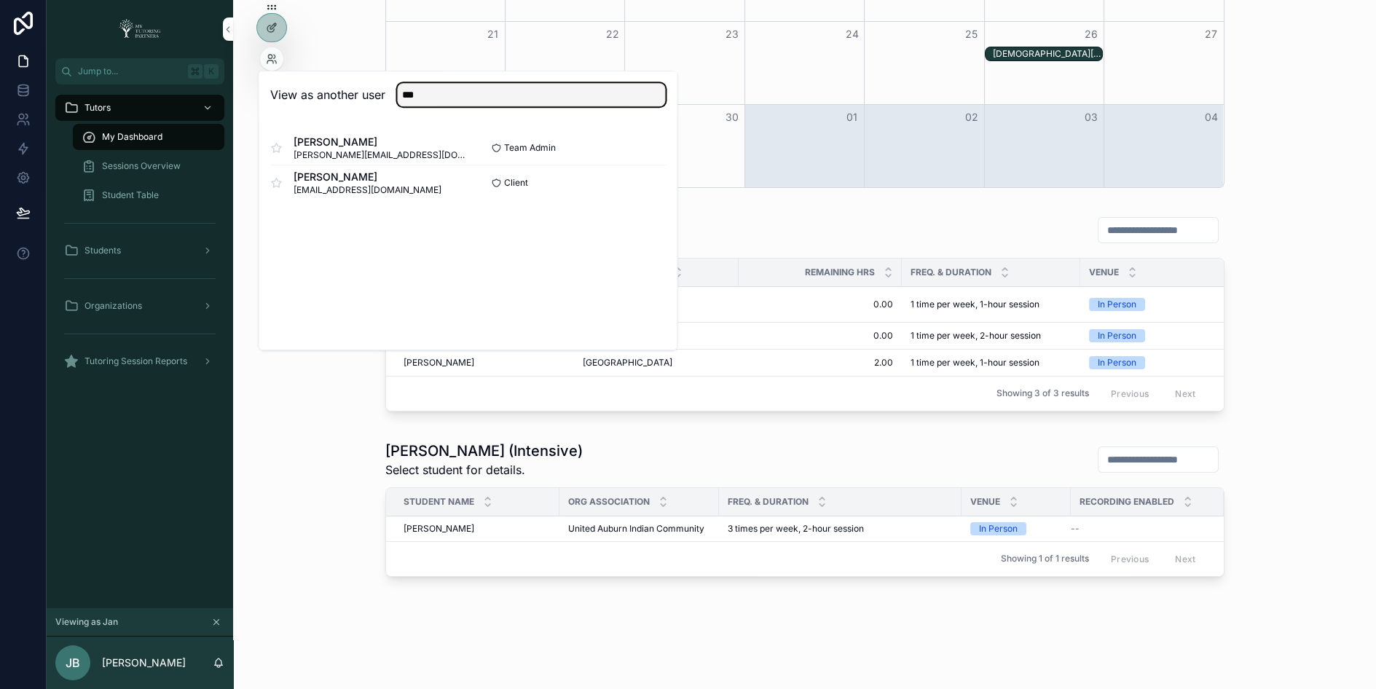
type input "***"
click at [0, 0] on button "Select" at bounding box center [0, 0] width 0 height 0
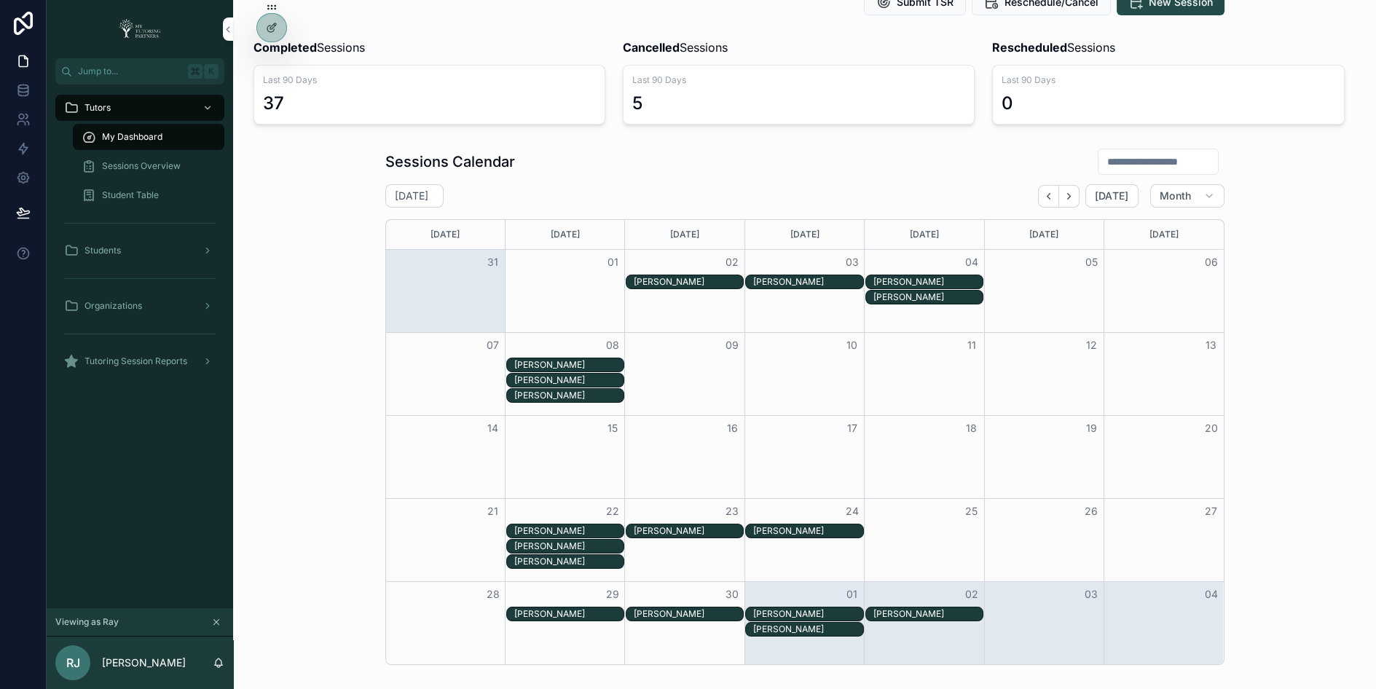
scroll to position [127, 0]
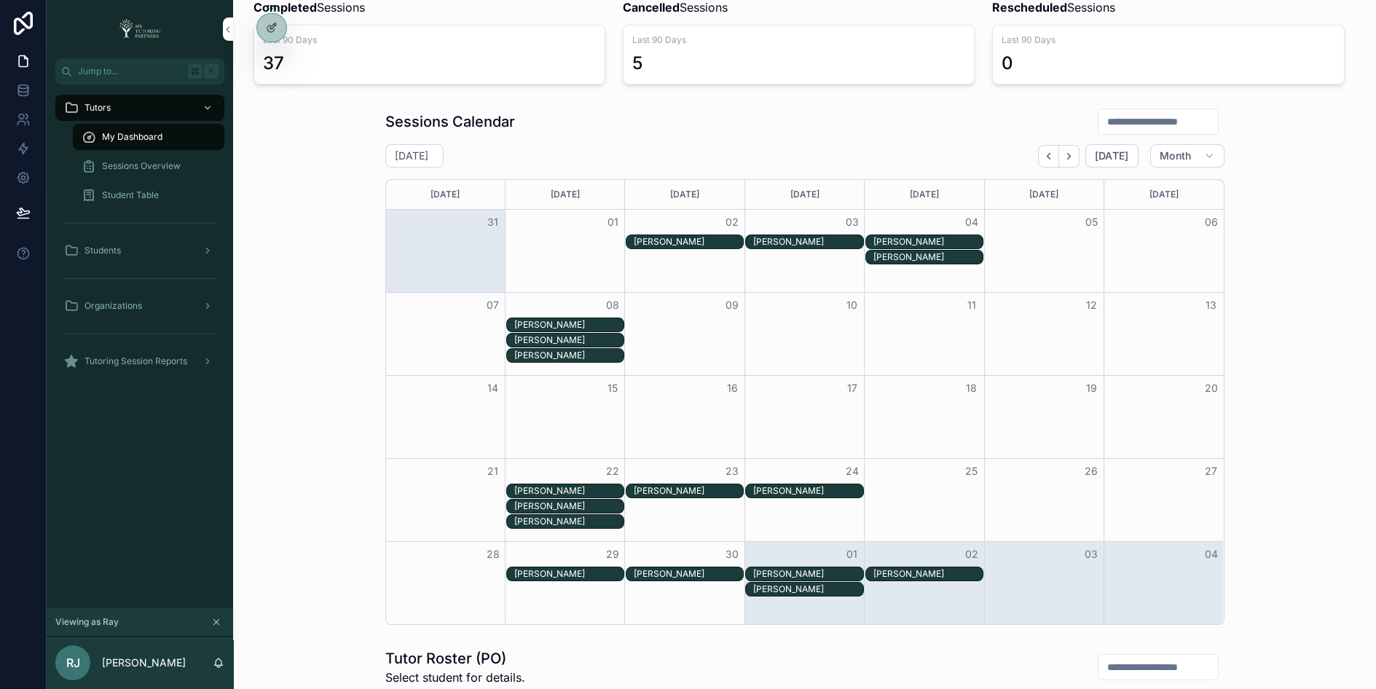
click at [1132, 119] on input "scrollable content" at bounding box center [1158, 121] width 119 height 20
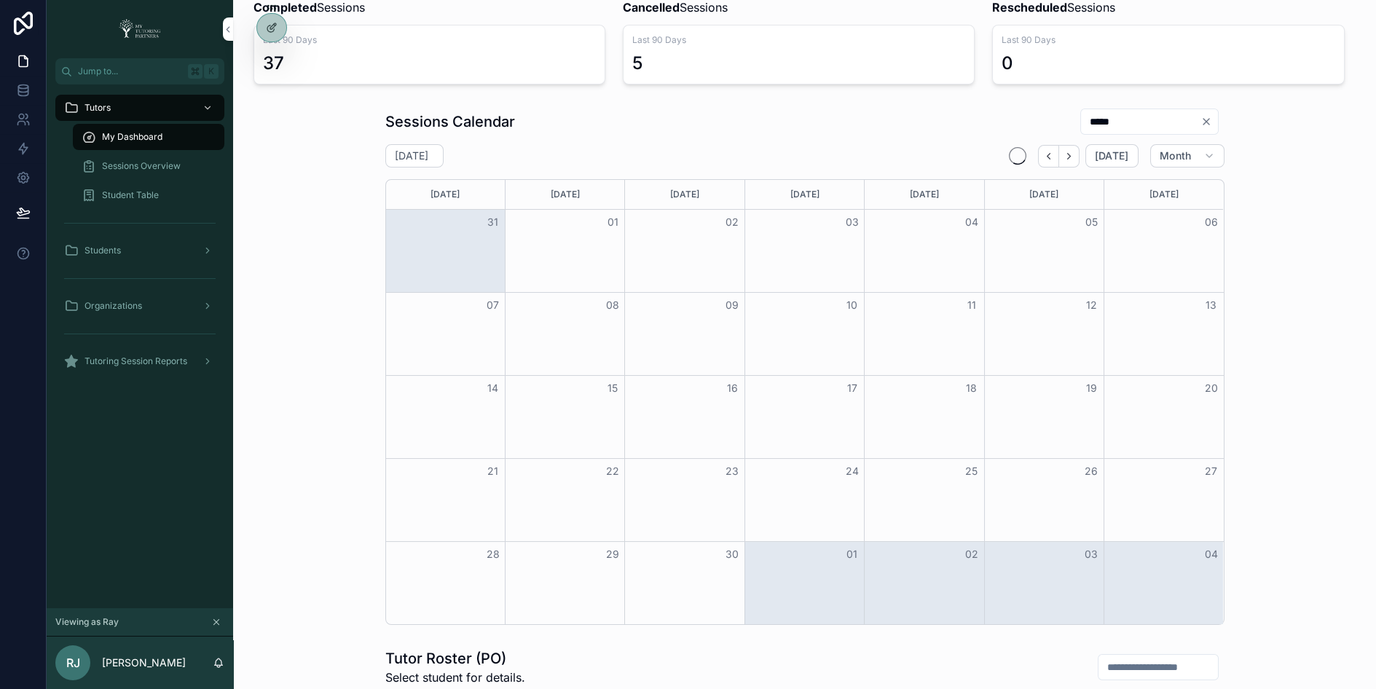
type input "*****"
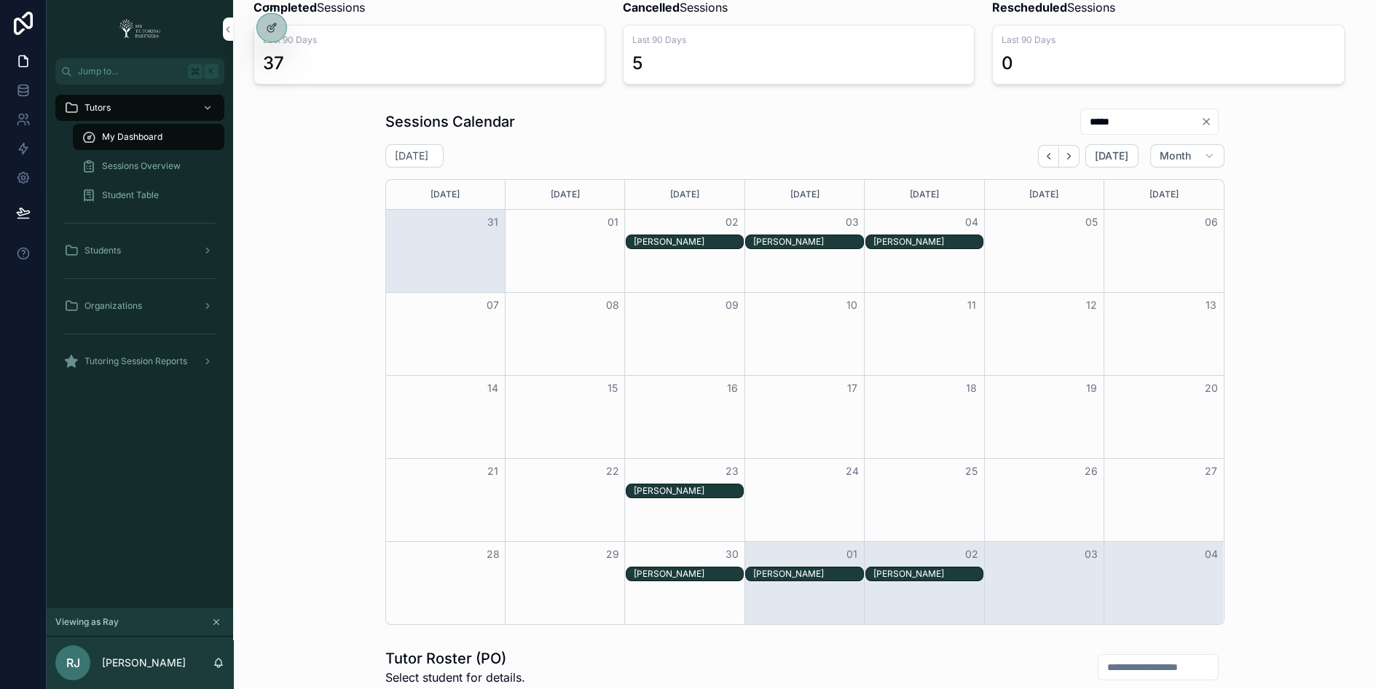
click at [708, 236] on div "Grace Rey" at bounding box center [688, 242] width 109 height 12
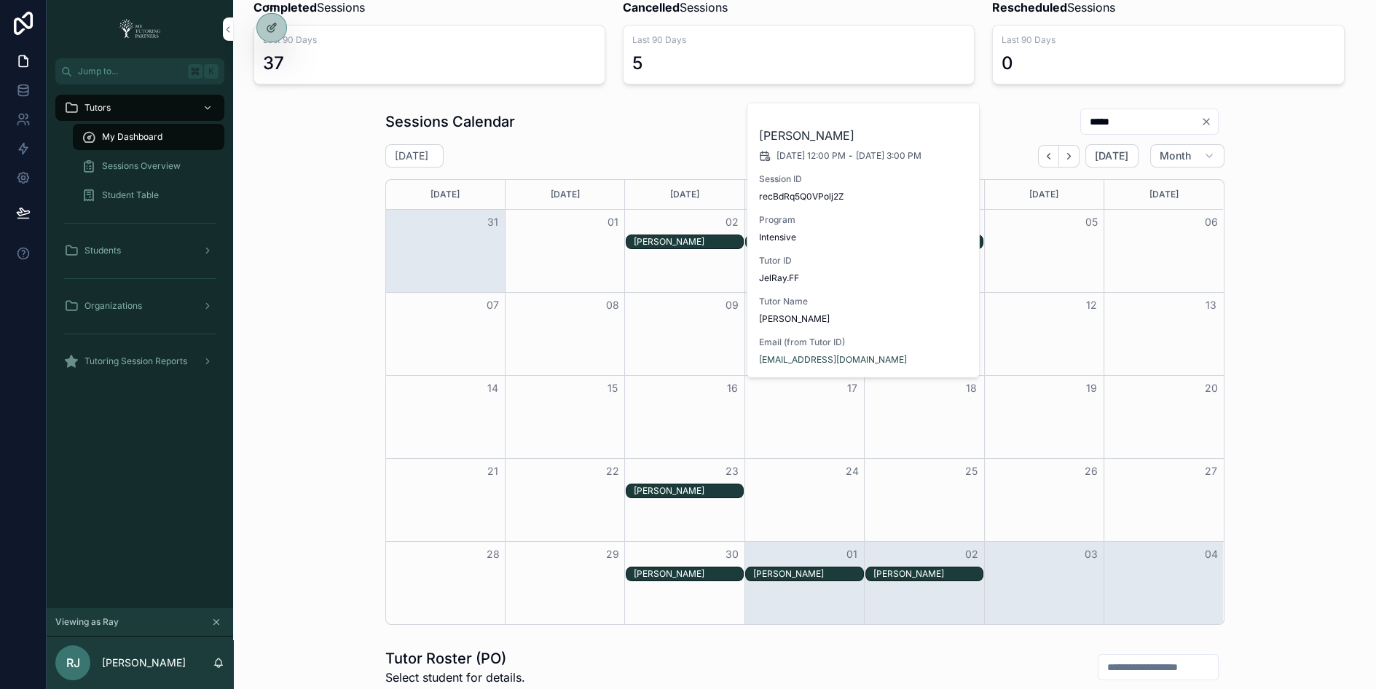
click at [709, 237] on div "Grace Rey" at bounding box center [688, 242] width 109 height 12
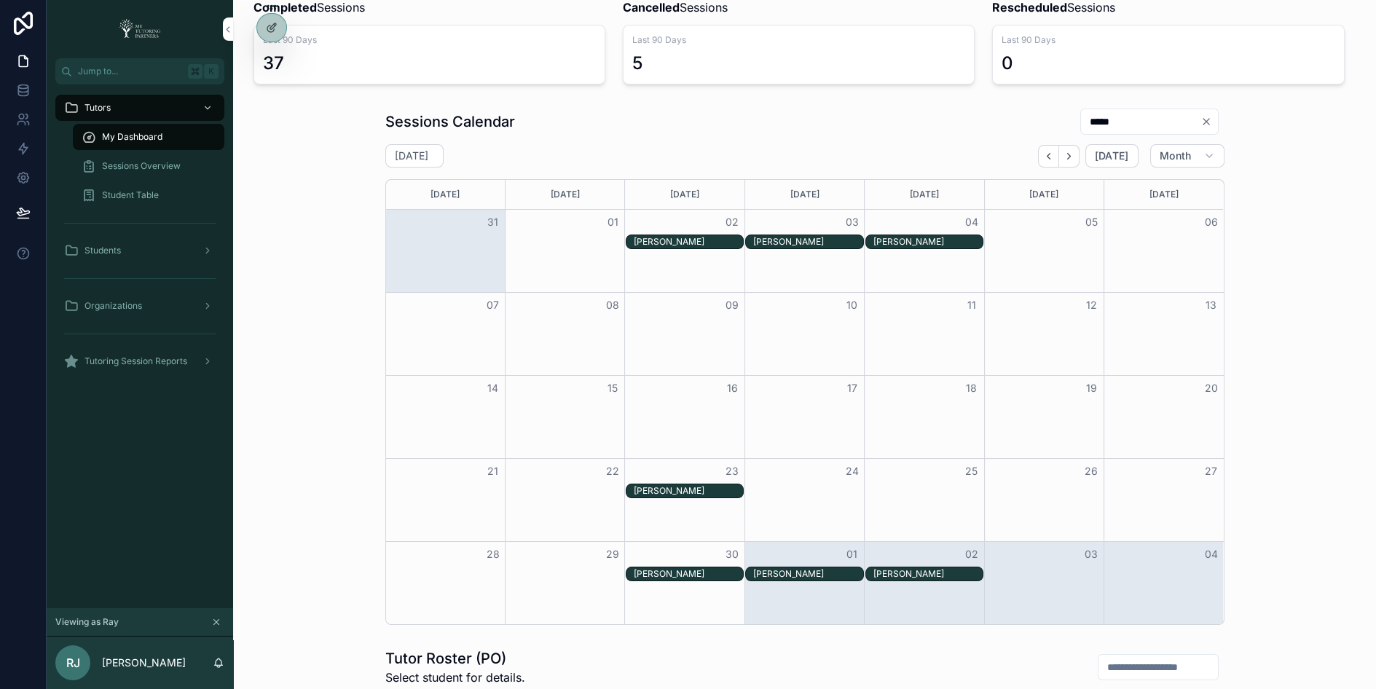
click at [787, 227] on div "03" at bounding box center [803, 222] width 119 height 25
click at [793, 237] on div "Grace Rey" at bounding box center [807, 242] width 109 height 12
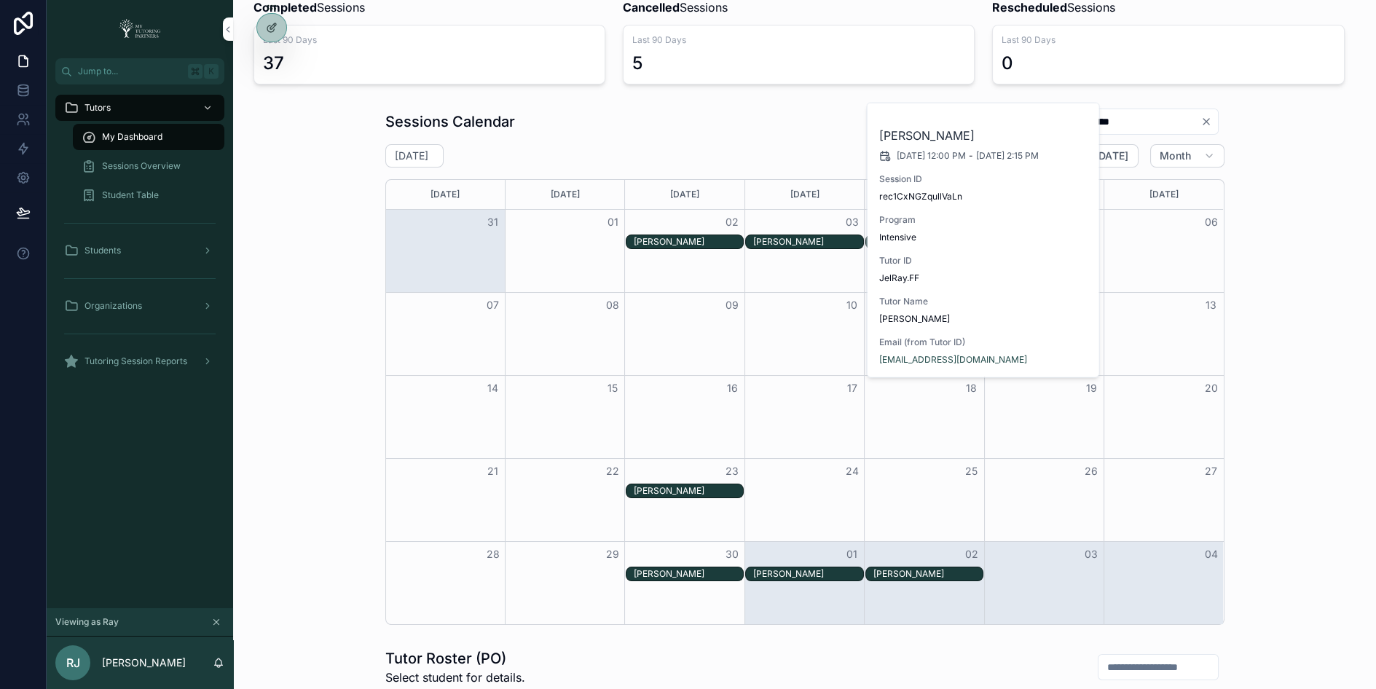
click at [803, 259] on div "Month View" at bounding box center [803, 251] width 119 height 82
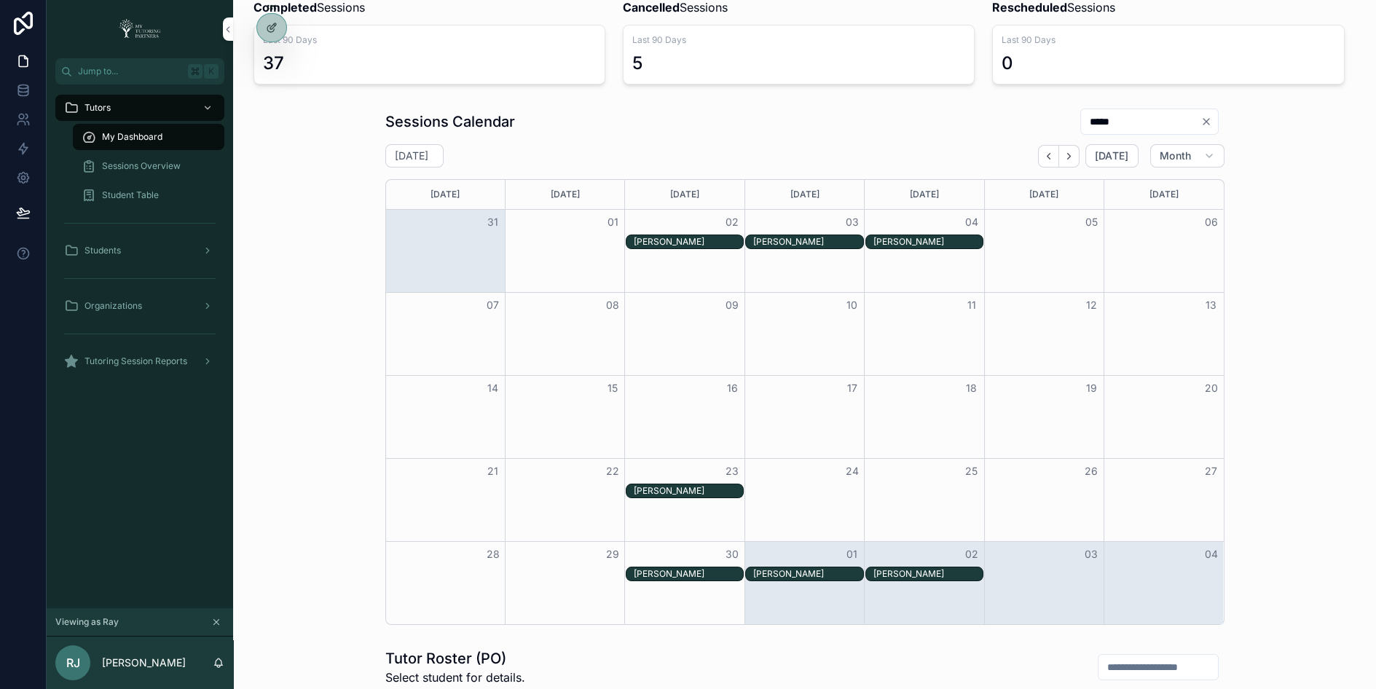
click at [896, 237] on div "Grace Rey" at bounding box center [927, 242] width 109 height 12
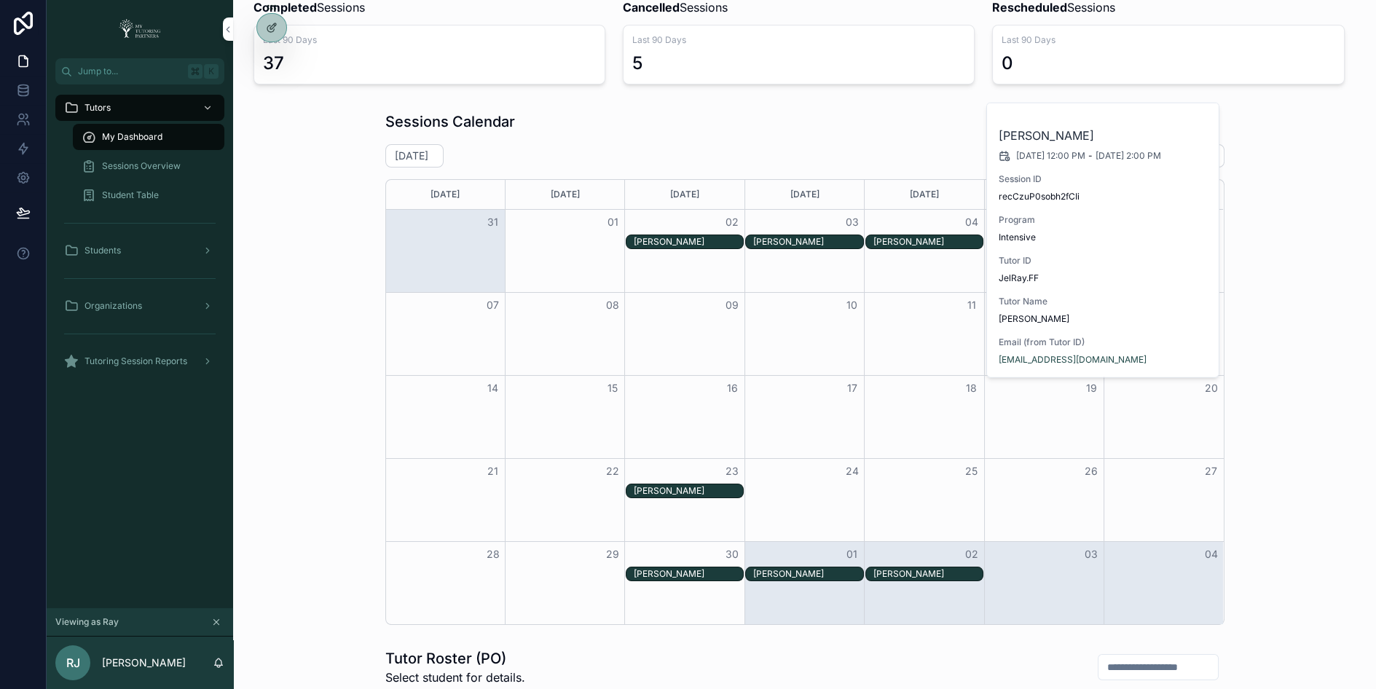
click at [711, 236] on div "Grace Rey" at bounding box center [688, 242] width 109 height 12
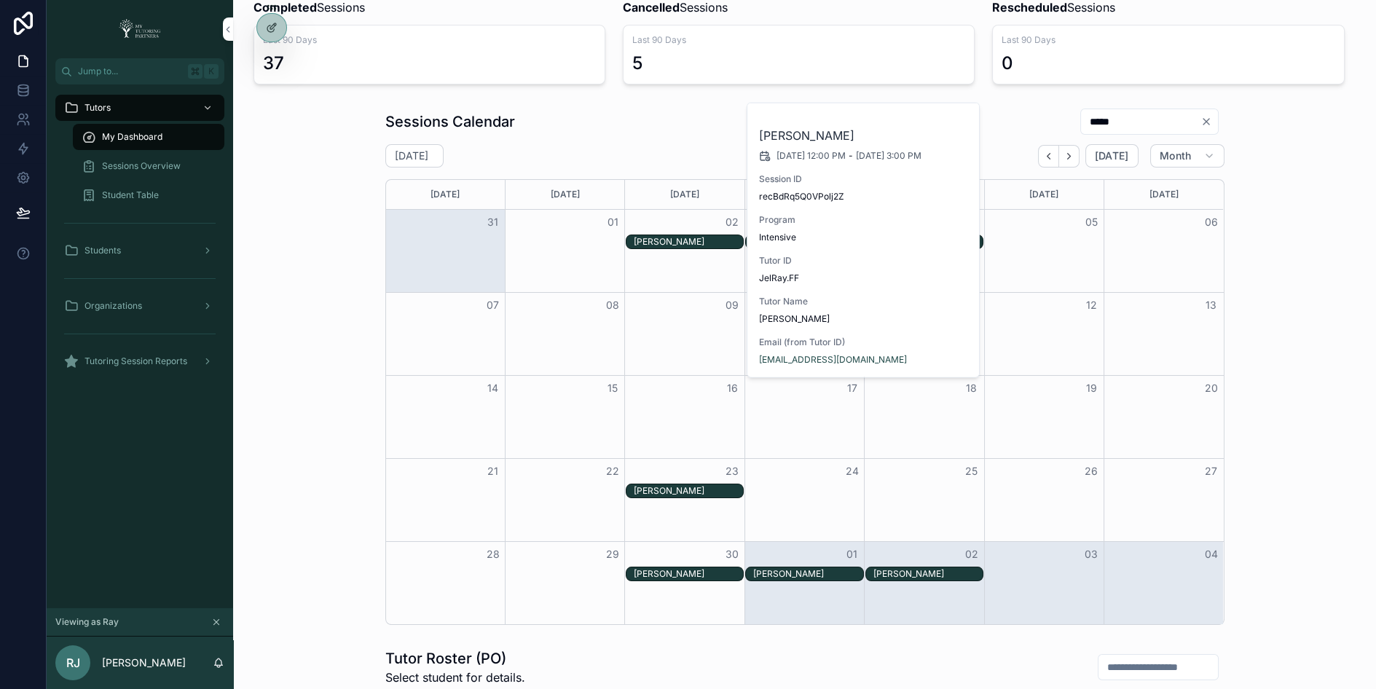
click at [677, 486] on div "Grace Rey" at bounding box center [688, 491] width 109 height 12
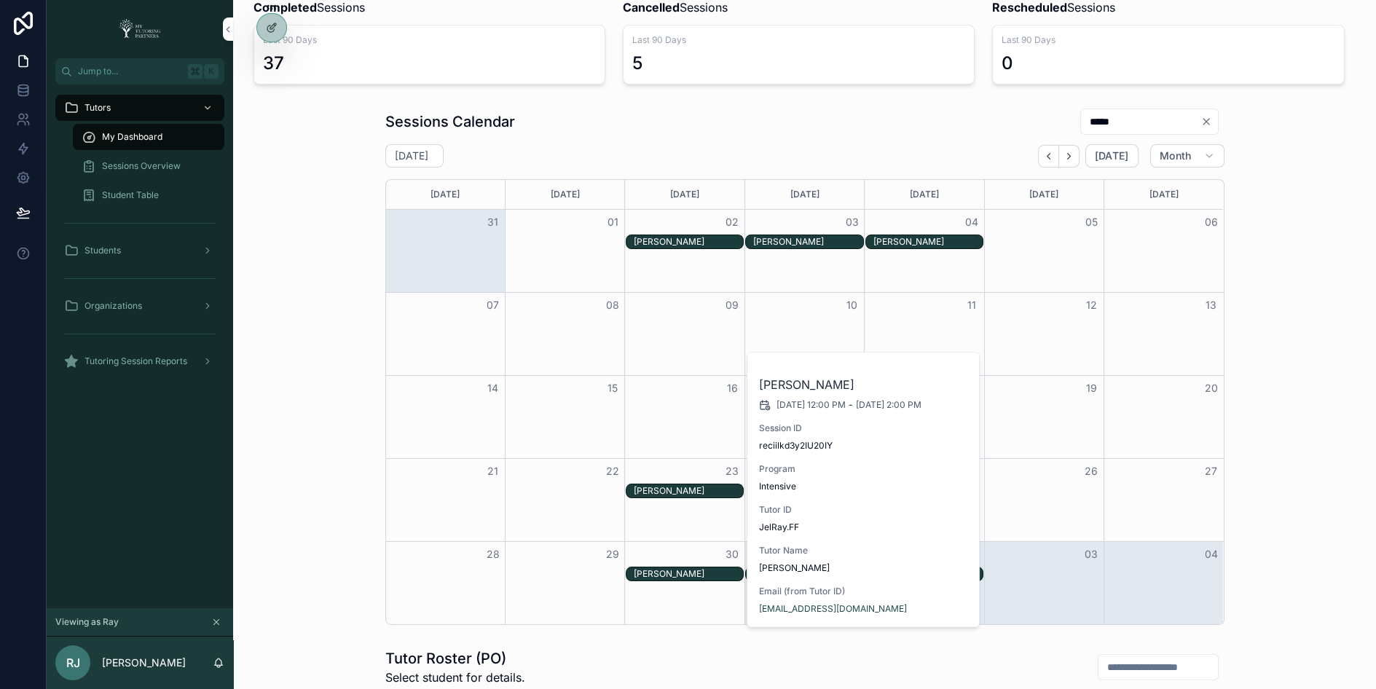
click at [685, 578] on div "Grace Rey" at bounding box center [688, 573] width 109 height 13
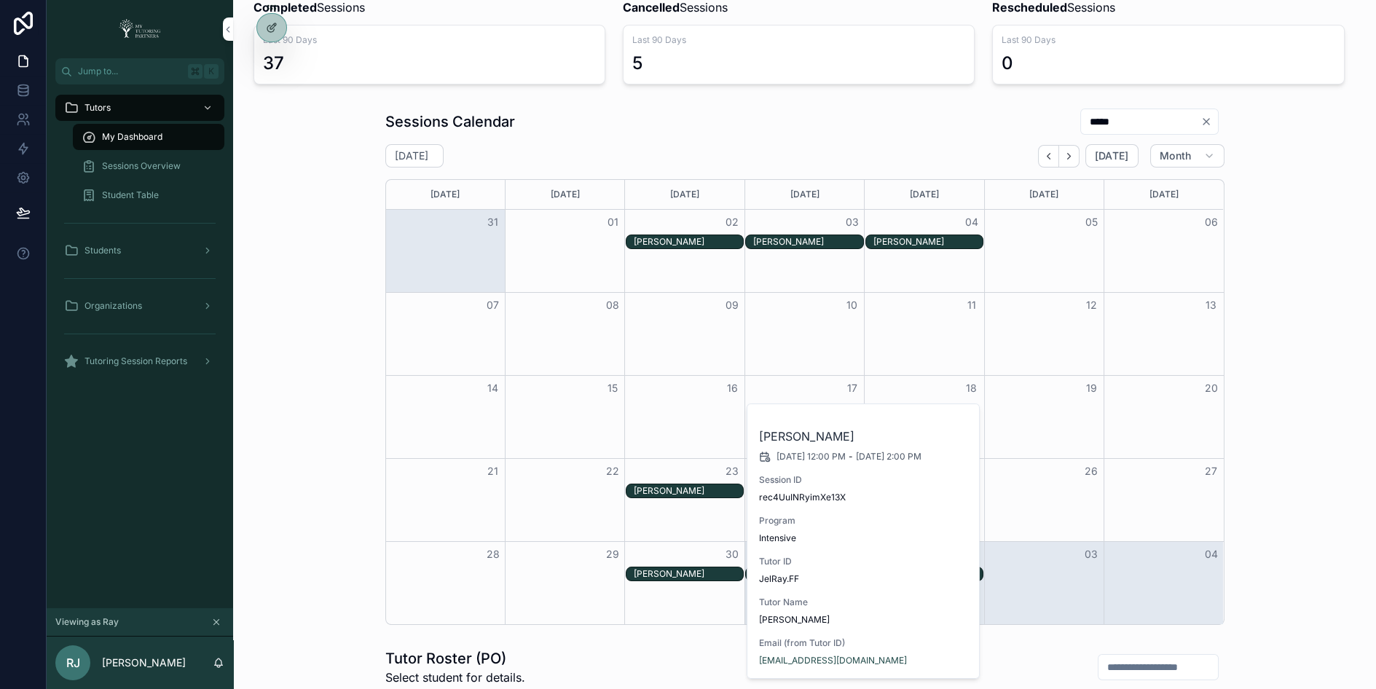
click at [1021, 518] on div "Month View" at bounding box center [1043, 500] width 119 height 82
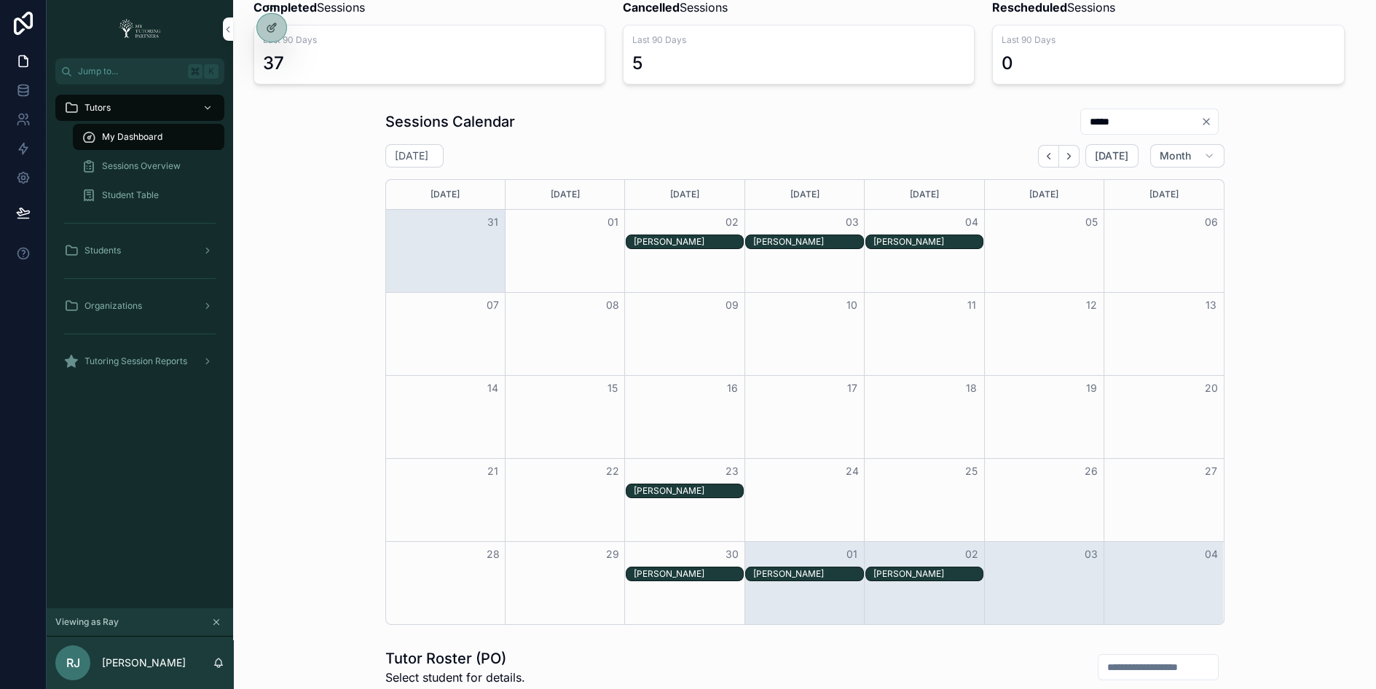
click at [822, 569] on div "Grace Rey" at bounding box center [807, 574] width 109 height 12
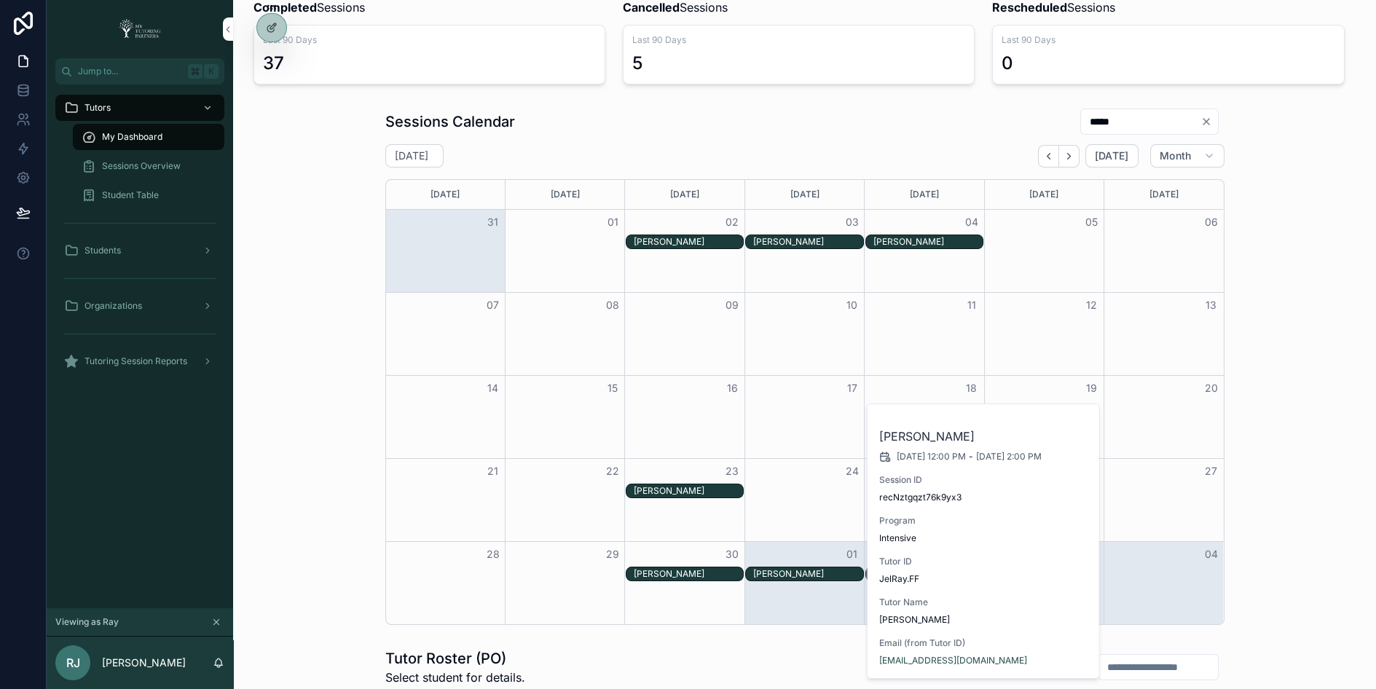
click at [1131, 460] on div "27" at bounding box center [1163, 471] width 119 height 25
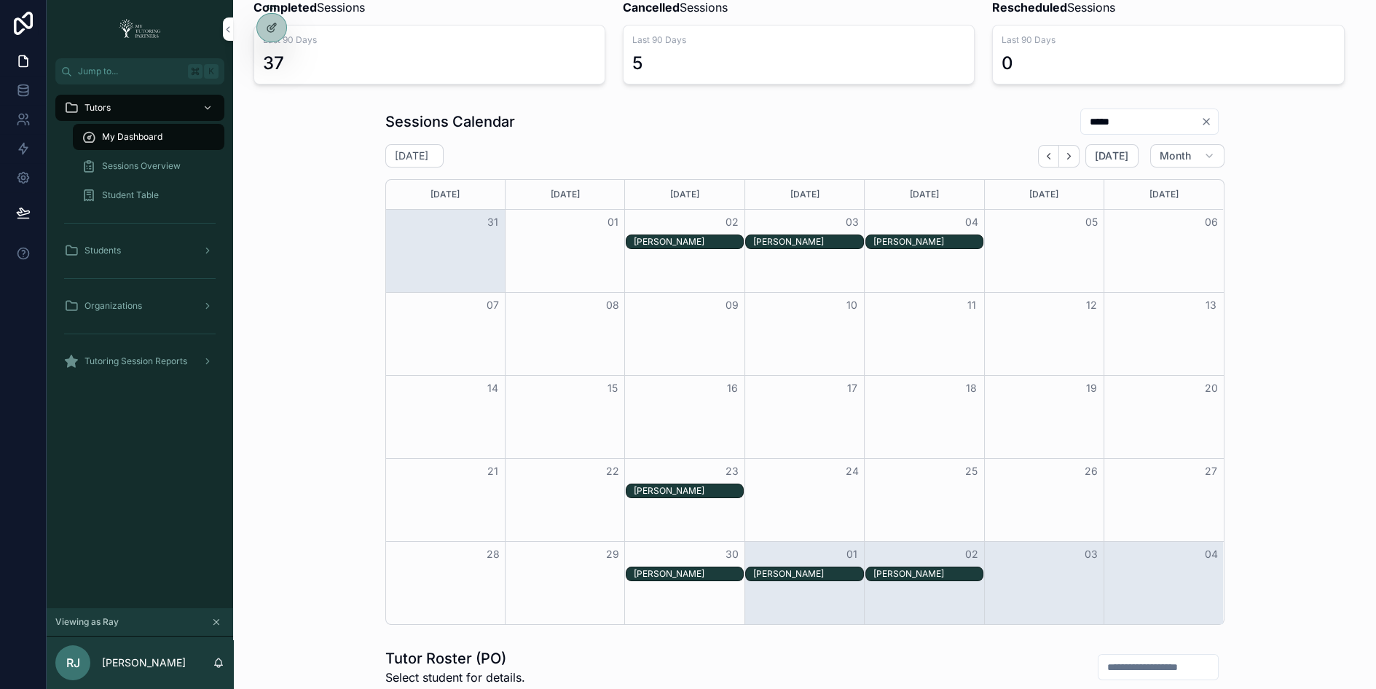
click at [927, 572] on div "Grace Rey" at bounding box center [927, 574] width 109 height 12
click at [1074, 154] on icon "Next" at bounding box center [1069, 156] width 11 height 11
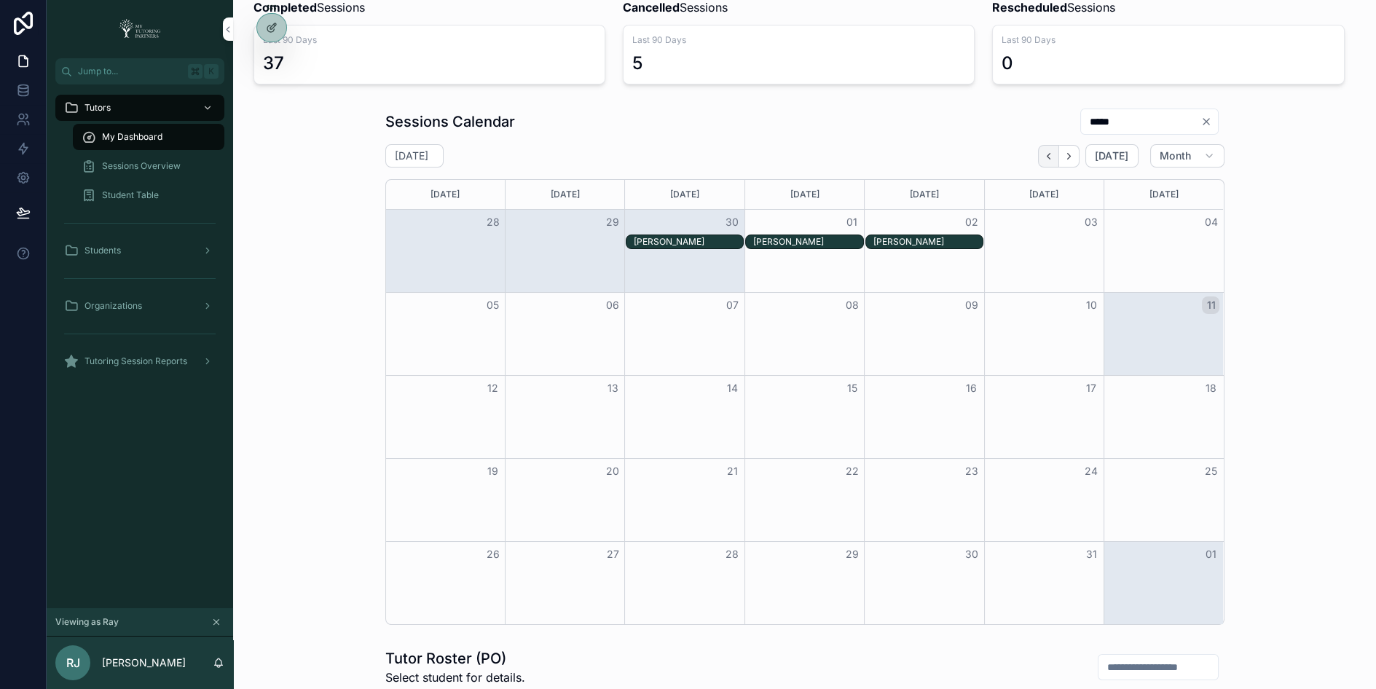
click at [1050, 154] on icon "Back" at bounding box center [1048, 156] width 3 height 6
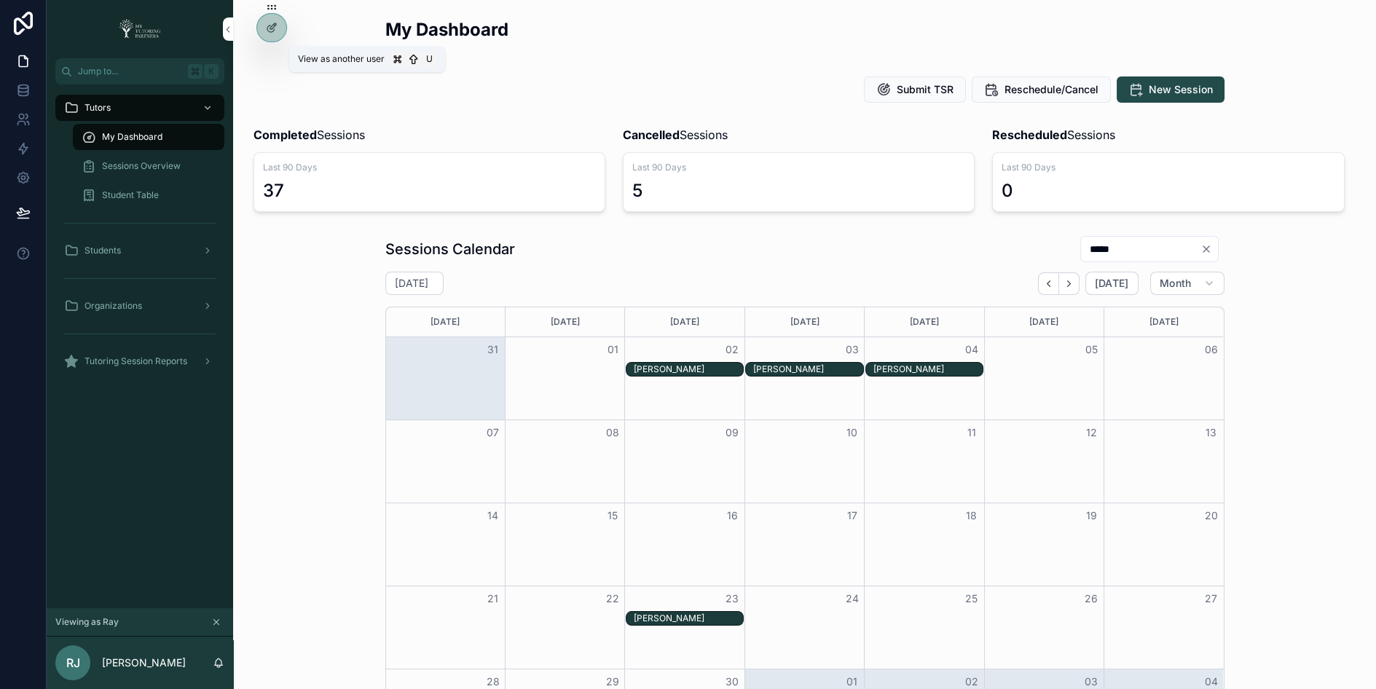
click at [0, 0] on icon at bounding box center [0, 0] width 0 height 0
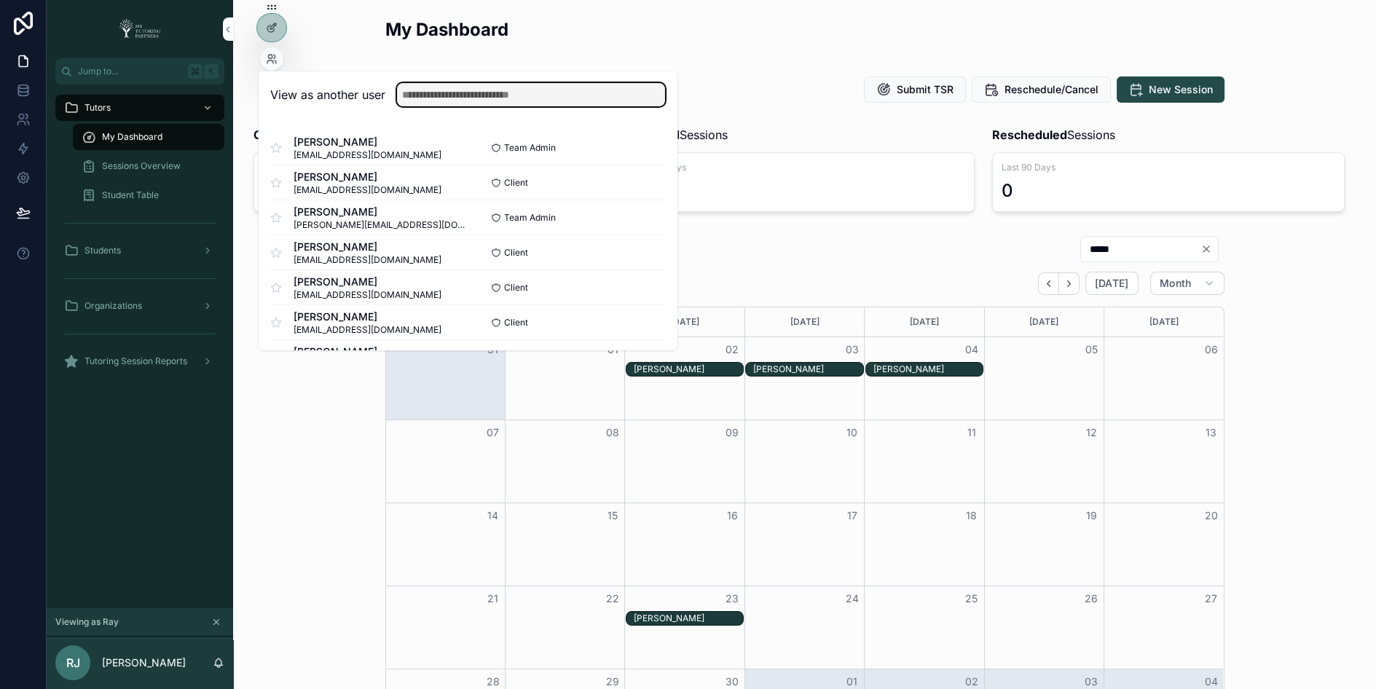
click at [499, 101] on input "text" at bounding box center [531, 94] width 268 height 23
